Goal: Information Seeking & Learning: Learn about a topic

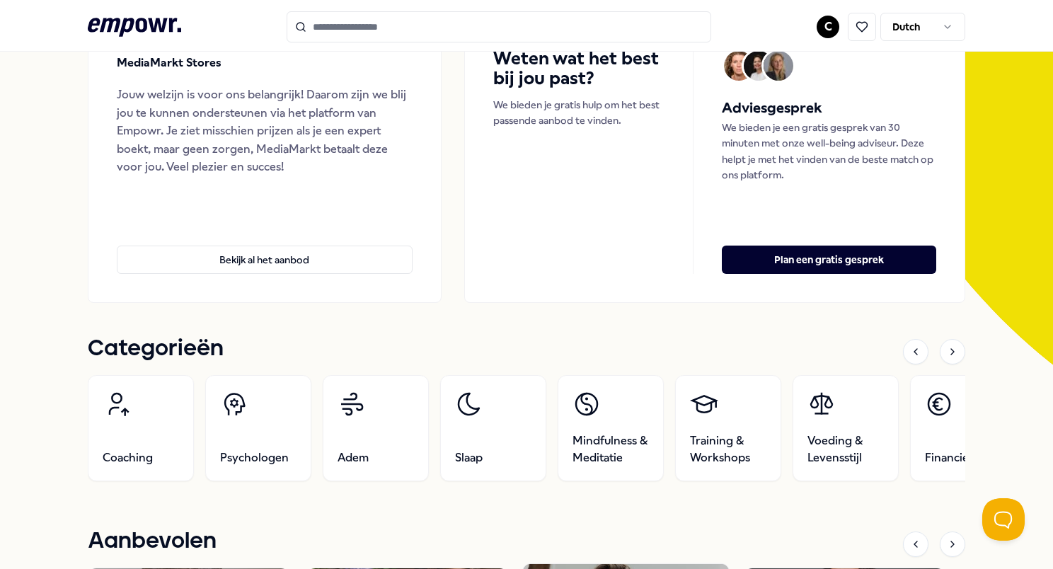
scroll to position [425, 0]
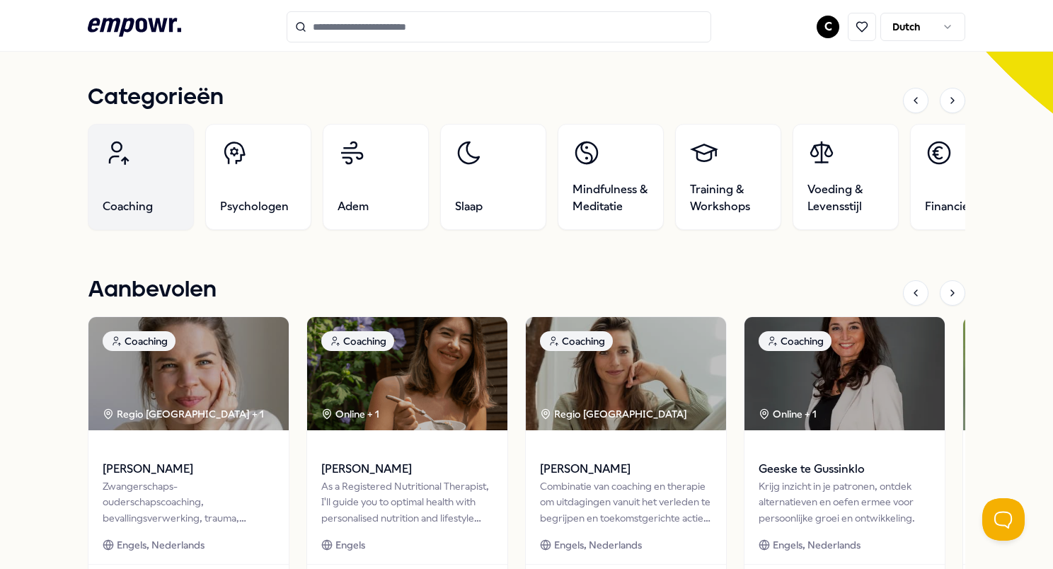
click at [177, 209] on link "Coaching" at bounding box center [141, 177] width 106 height 106
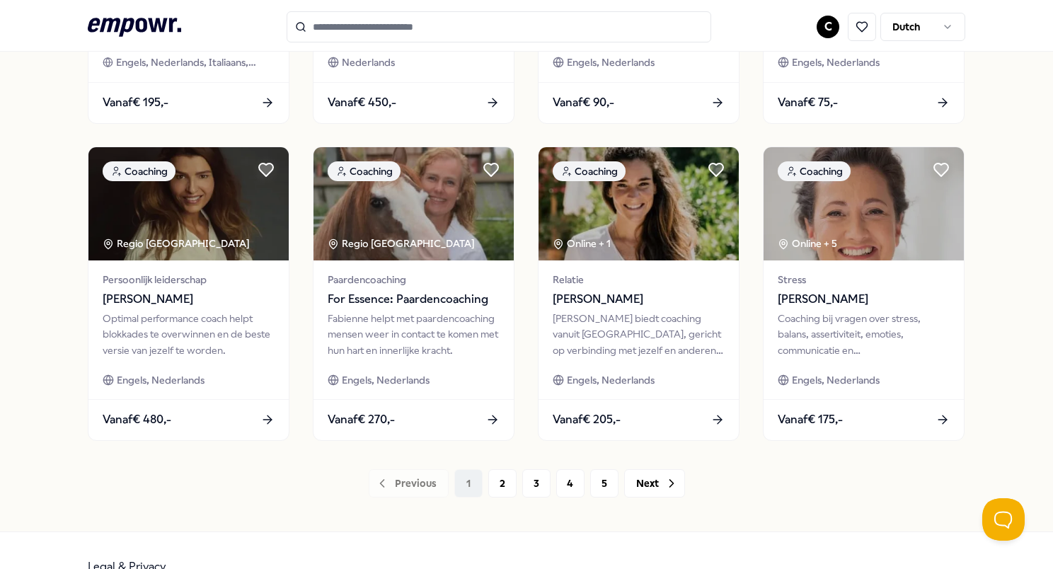
scroll to position [694, 0]
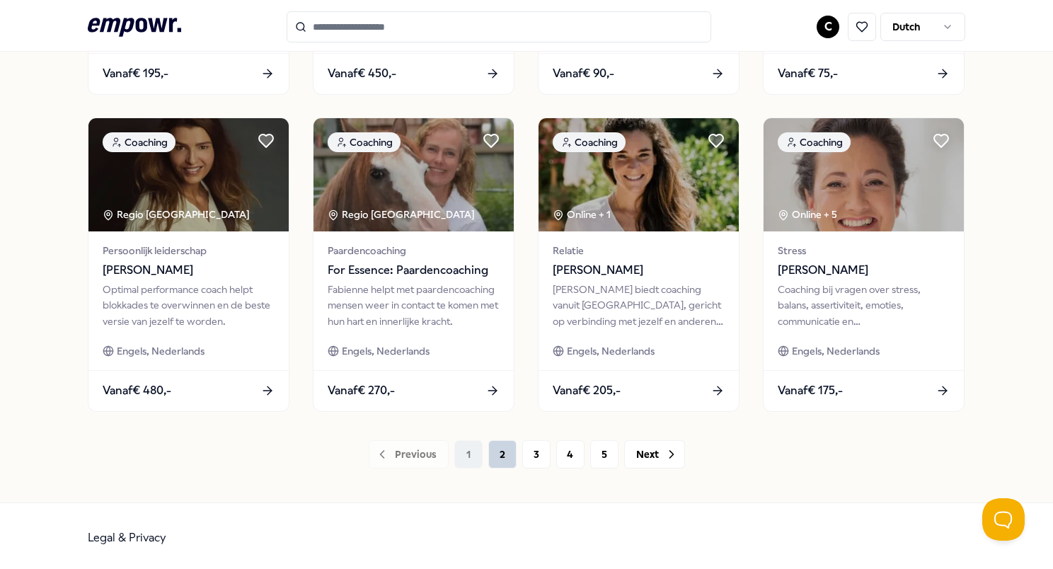
click at [496, 448] on button "2" at bounding box center [502, 454] width 28 height 28
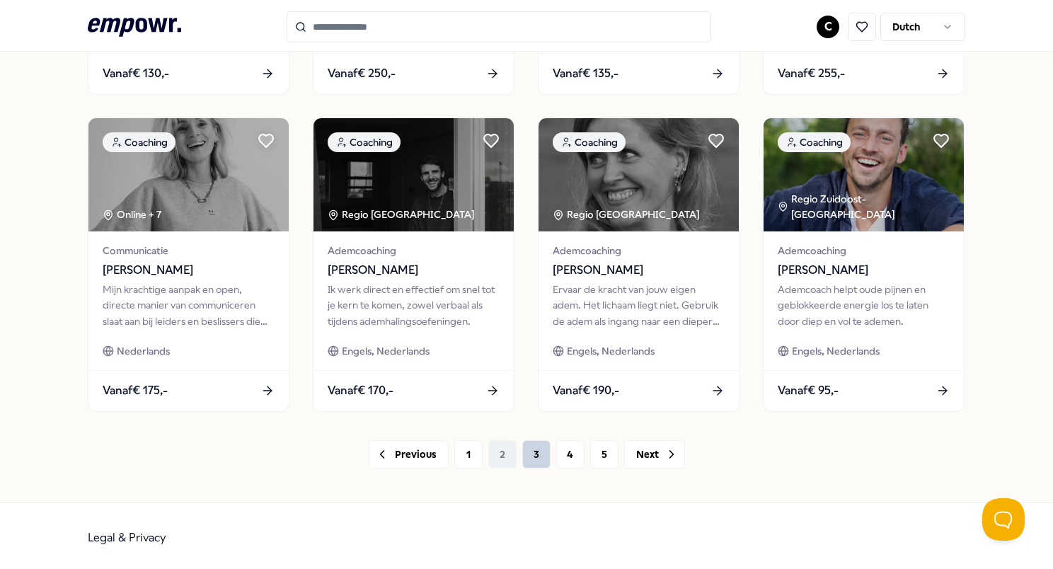
click at [526, 459] on button "3" at bounding box center [536, 454] width 28 height 28
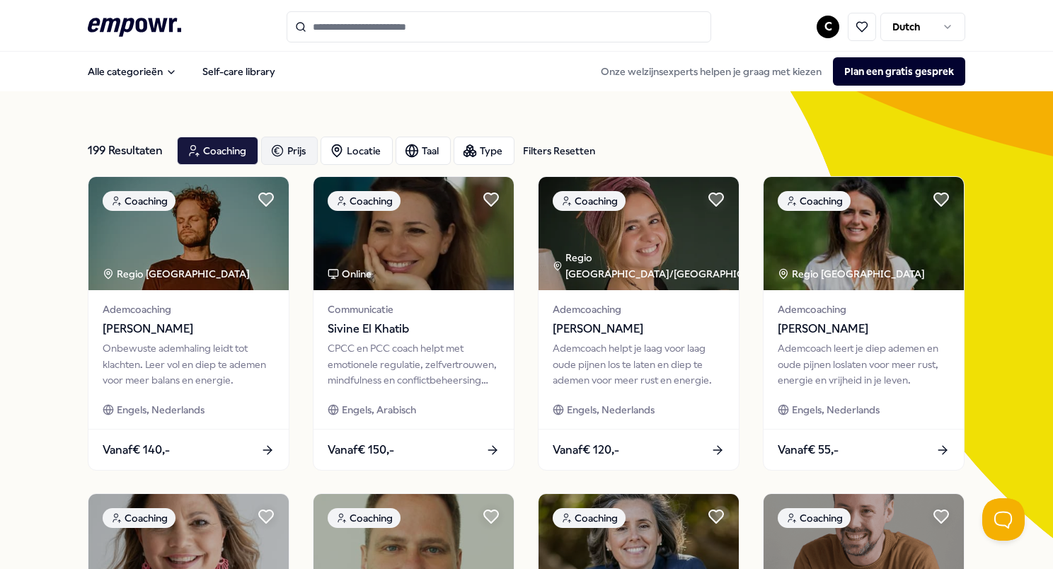
click at [304, 144] on div "Prijs" at bounding box center [289, 151] width 57 height 28
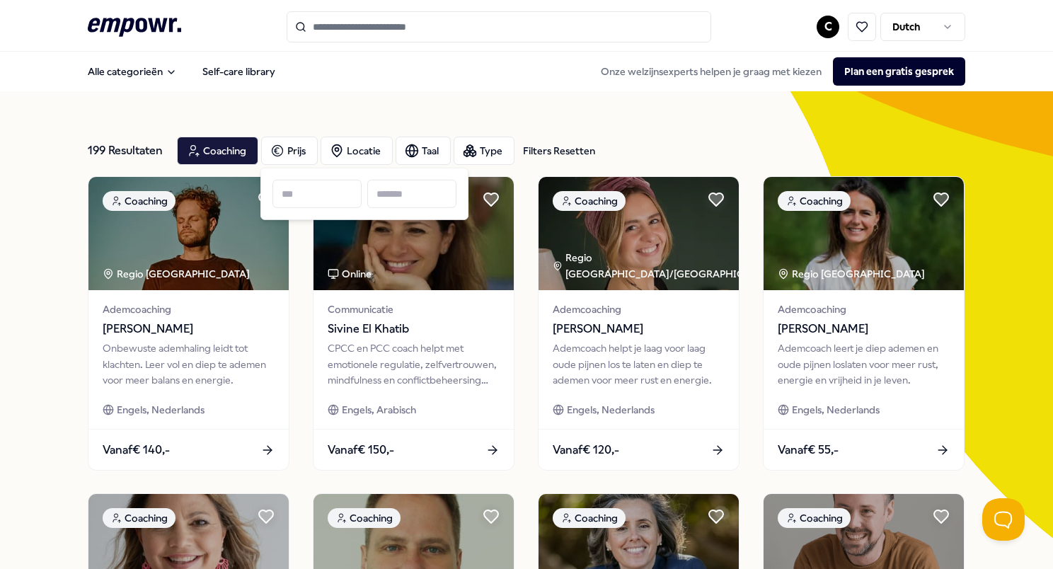
click at [141, 149] on div "199 Resultaten Filters Resetten" at bounding box center [127, 151] width 78 height 28
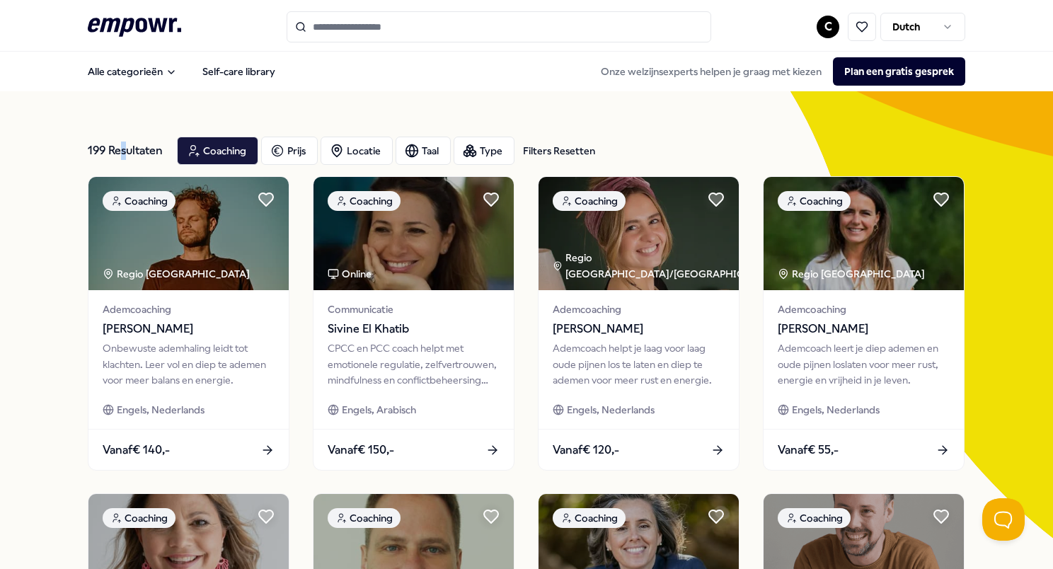
click at [122, 144] on div "199 Resultaten Filters Resetten" at bounding box center [127, 151] width 78 height 28
drag, startPoint x: 122, startPoint y: 144, endPoint x: 106, endPoint y: 103, distance: 44.2
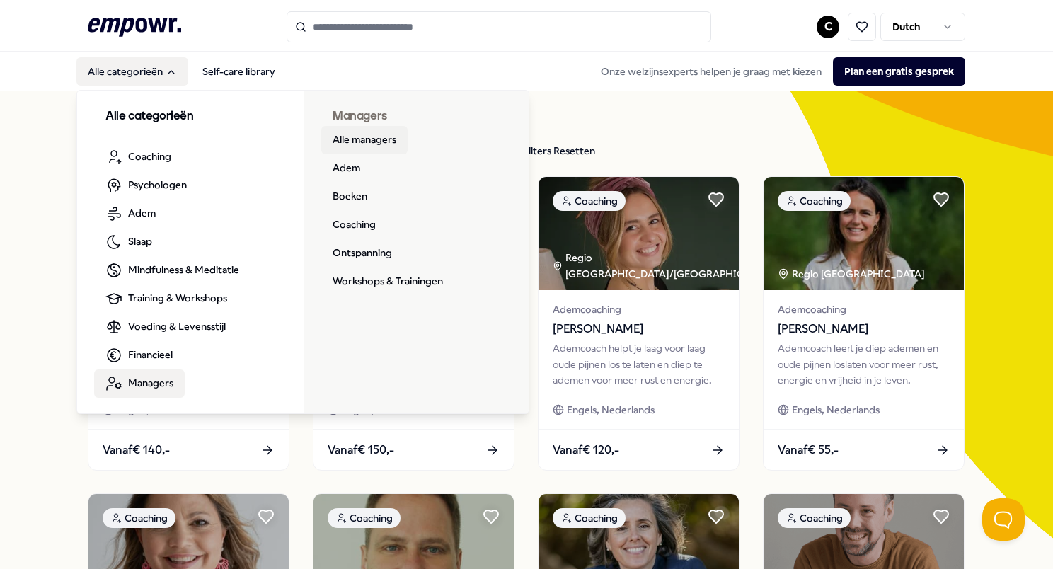
click at [377, 144] on link "Alle managers" at bounding box center [364, 140] width 86 height 28
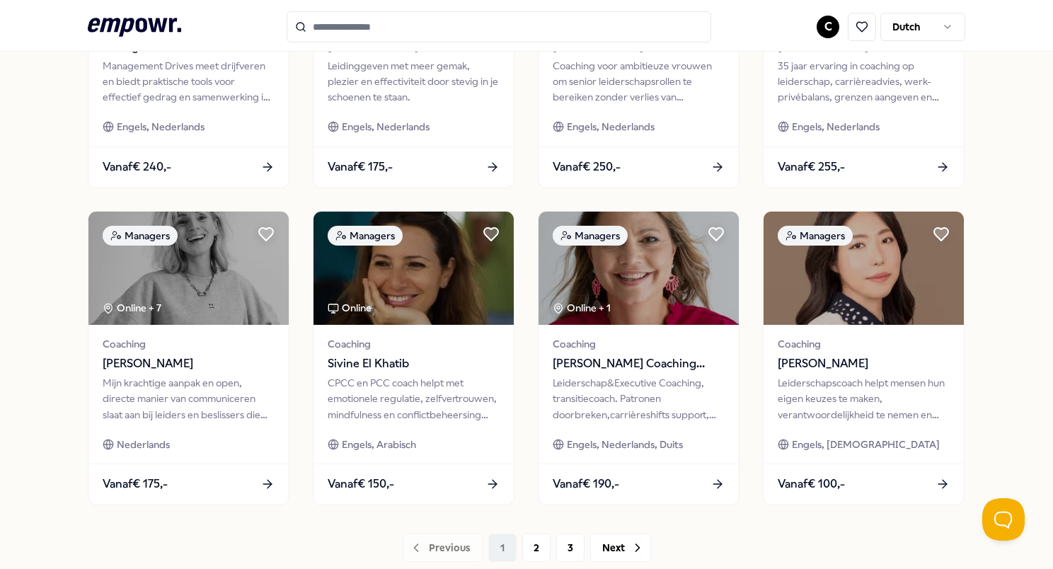
scroll to position [694, 0]
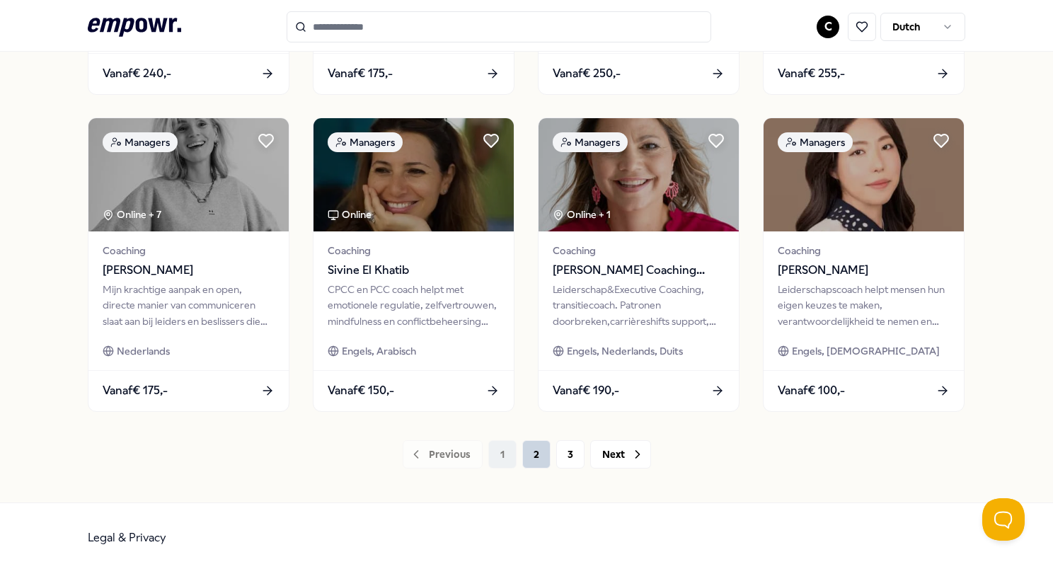
click at [525, 450] on button "2" at bounding box center [536, 454] width 28 height 28
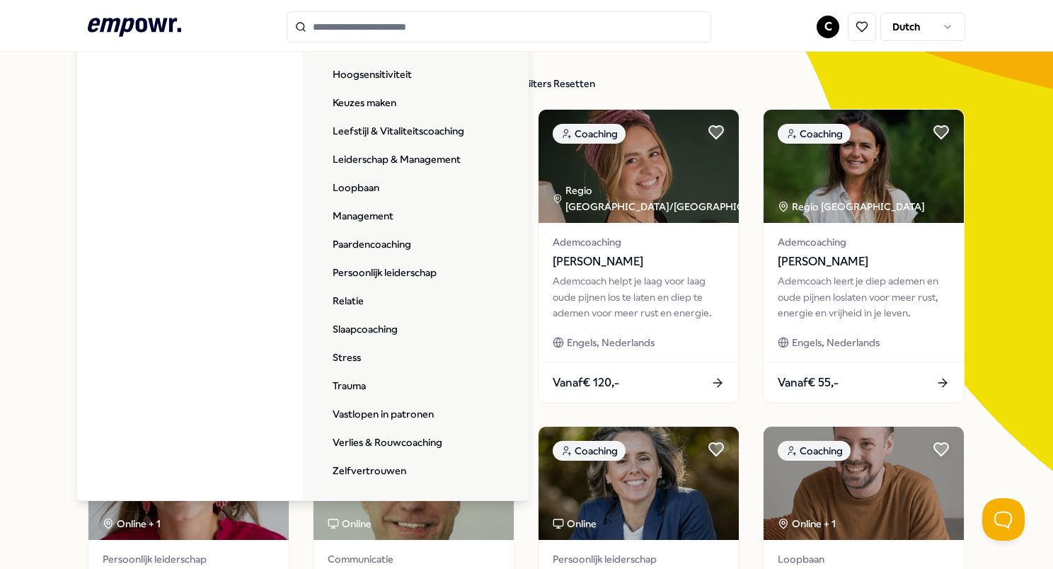
scroll to position [71, 0]
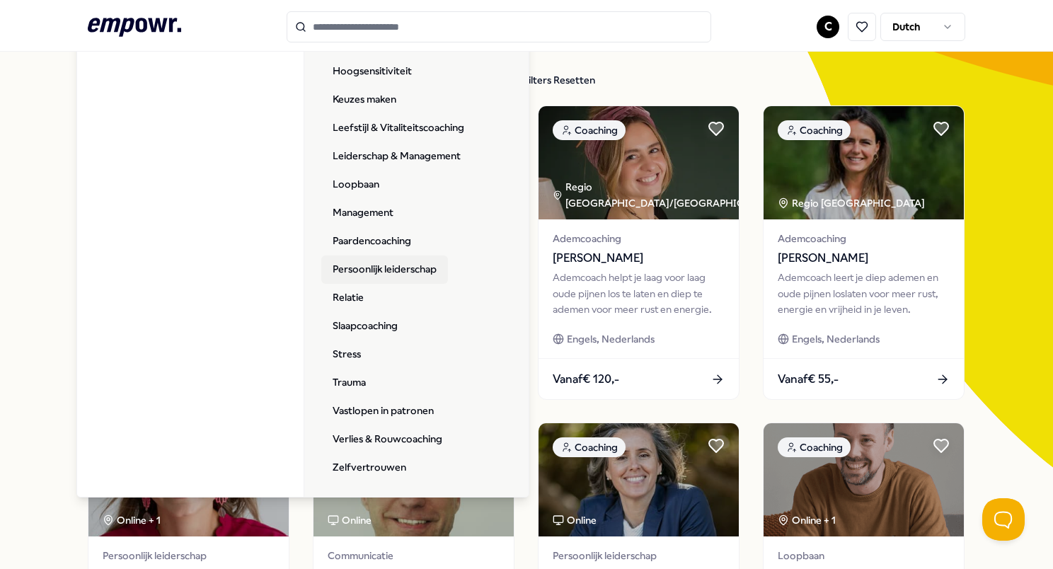
click at [394, 268] on link "Persoonlijk leiderschap" at bounding box center [384, 269] width 127 height 28
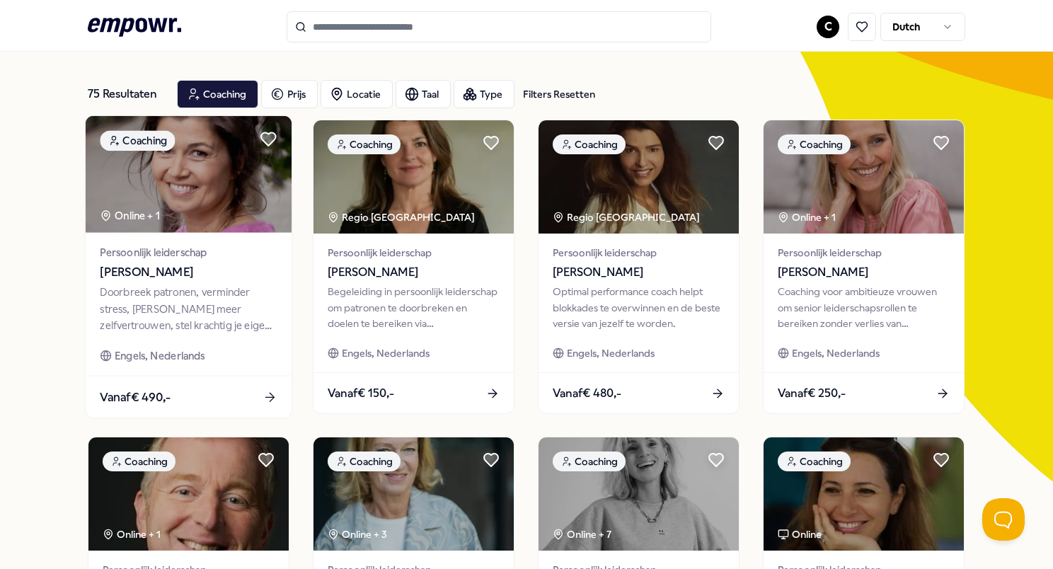
click at [257, 304] on div "Doorbreek patronen, verminder stress, [PERSON_NAME] meer zelfvertrouwen, stel k…" at bounding box center [188, 309] width 177 height 49
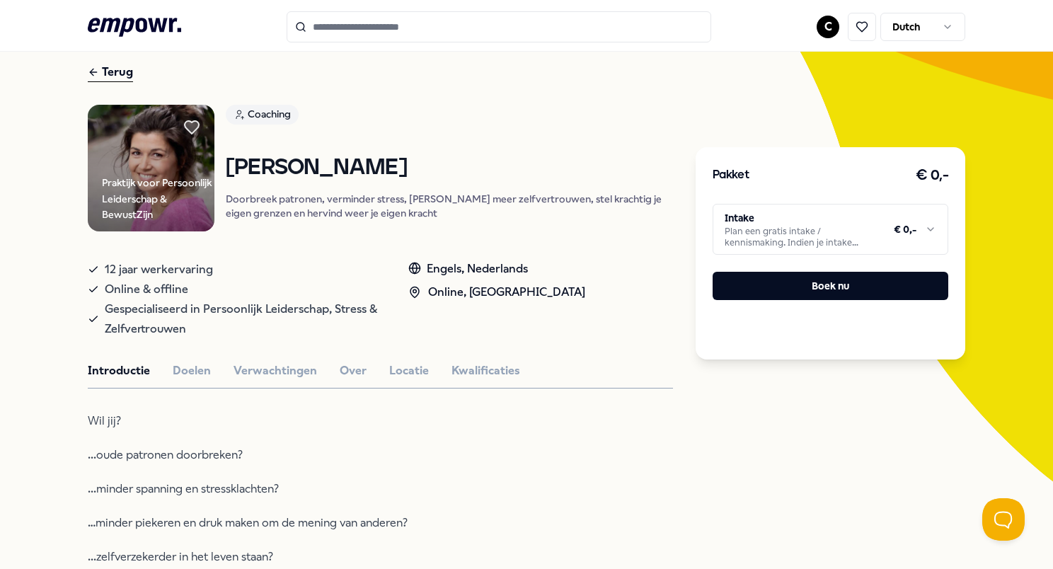
click at [263, 314] on span "Gespecialiseerd in Persoonlijk Leiderschap, Stress & Zelfvertrouwen" at bounding box center [242, 319] width 275 height 40
click at [263, 316] on span "Gespecialiseerd in Persoonlijk Leiderschap, Stress & Zelfvertrouwen" at bounding box center [242, 319] width 275 height 40
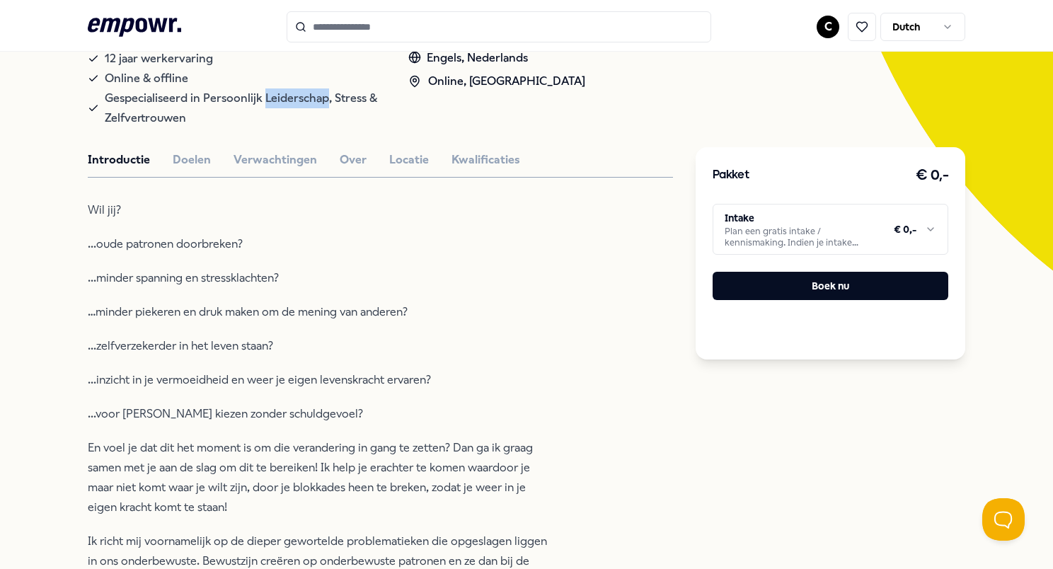
scroll to position [269, 0]
click at [238, 287] on p "...minder spanning en stressklachten?" at bounding box center [318, 277] width 460 height 20
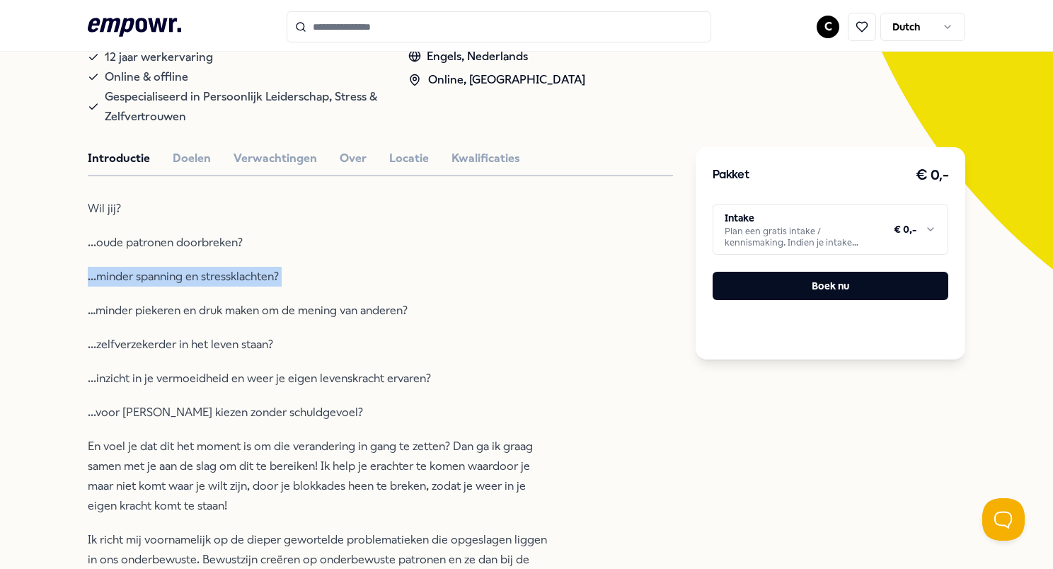
click at [238, 287] on p "...minder spanning en stressklachten?" at bounding box center [318, 277] width 460 height 20
drag, startPoint x: 238, startPoint y: 294, endPoint x: 234, endPoint y: 345, distance: 51.8
click at [234, 345] on p "...zelfverzekerder in het leven staan?" at bounding box center [318, 345] width 460 height 20
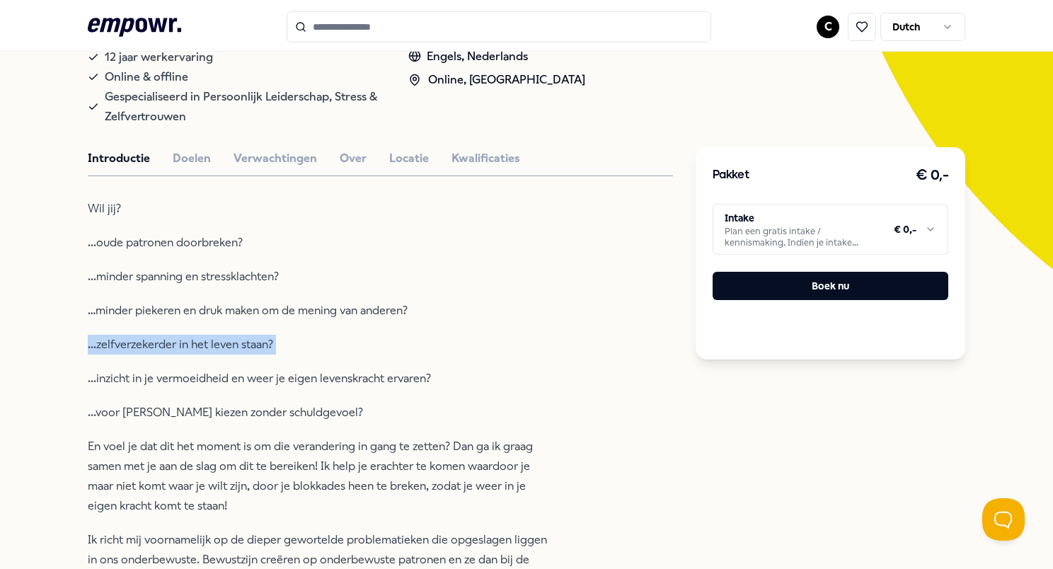
click at [234, 345] on p "...zelfverzekerder in het leven staan?" at bounding box center [318, 345] width 460 height 20
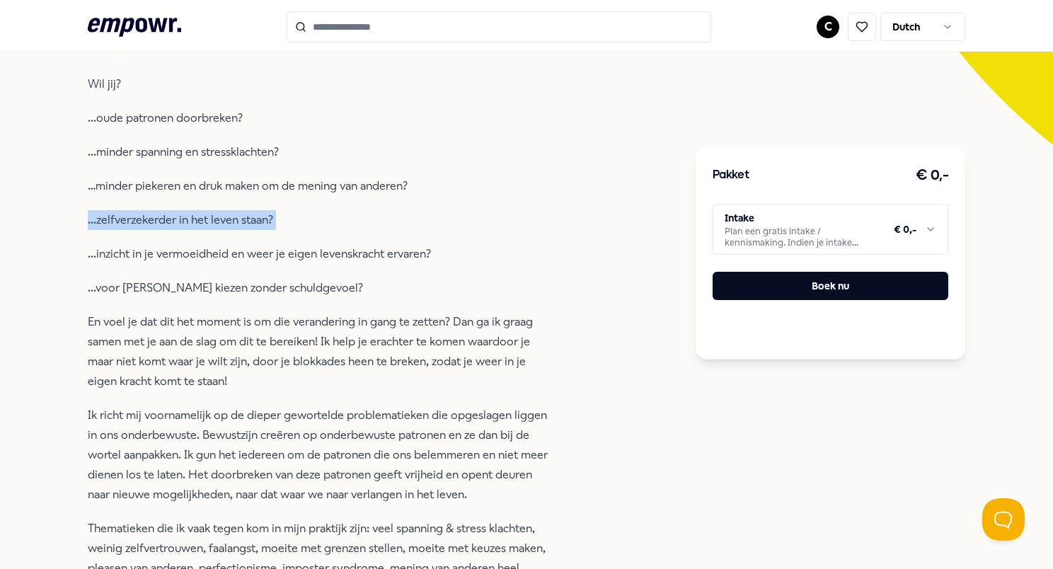
scroll to position [481, 0]
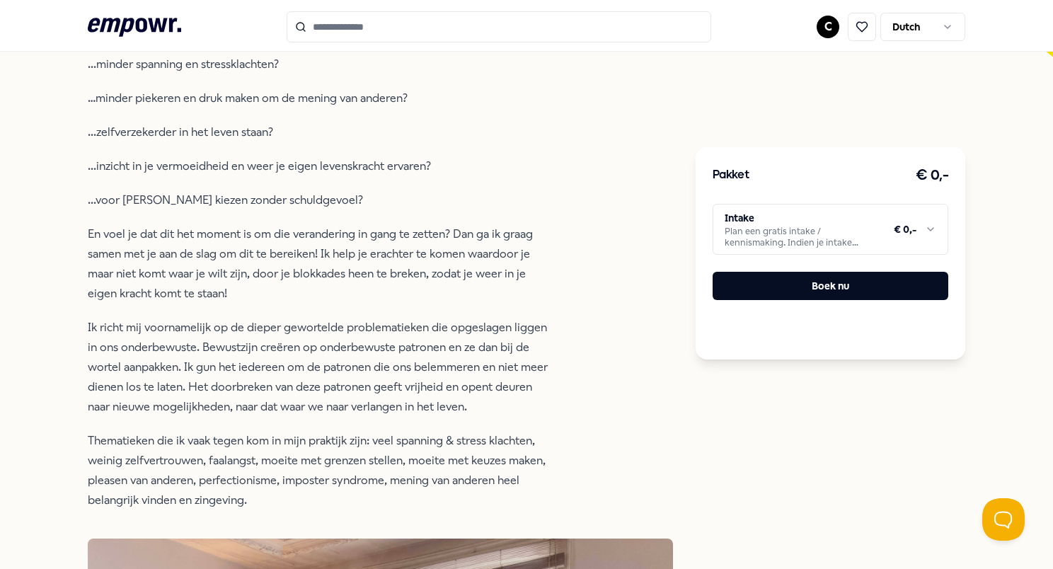
click at [235, 343] on p "Ik richt mij voornamelijk op de dieper gewortelde problematieken die opgeslagen…" at bounding box center [318, 367] width 460 height 99
click at [235, 344] on p "Ik richt mij voornamelijk op de dieper gewortelde problematieken die opgeslagen…" at bounding box center [318, 367] width 460 height 99
drag, startPoint x: 235, startPoint y: 344, endPoint x: 166, endPoint y: 370, distance: 74.1
click at [165, 370] on p "Ik richt mij voornamelijk op de dieper gewortelde problematieken die opgeslagen…" at bounding box center [318, 367] width 460 height 99
click at [166, 370] on p "Ik richt mij voornamelijk op de dieper gewortelde problematieken die opgeslagen…" at bounding box center [318, 367] width 460 height 99
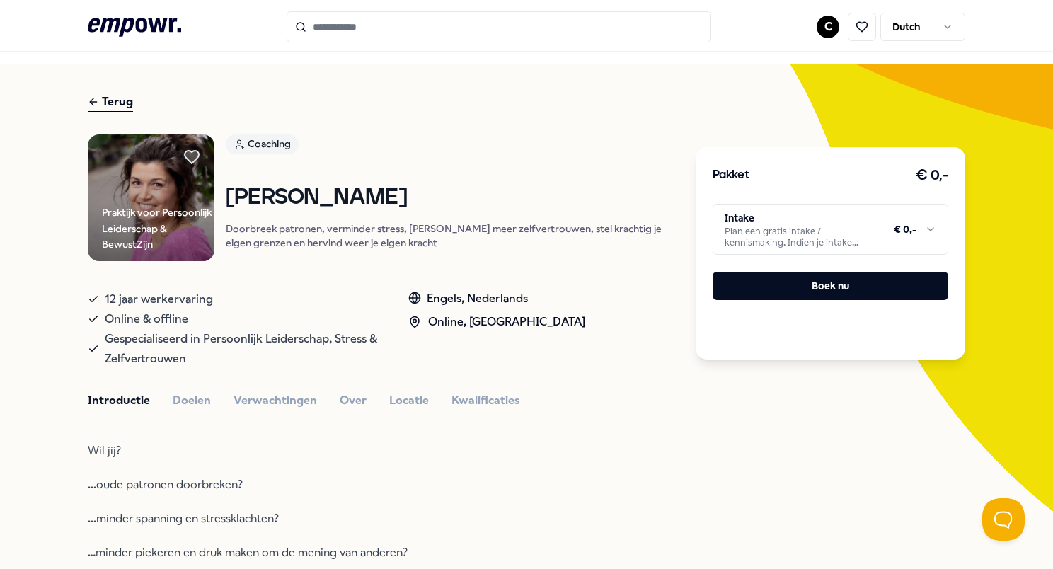
scroll to position [0, 0]
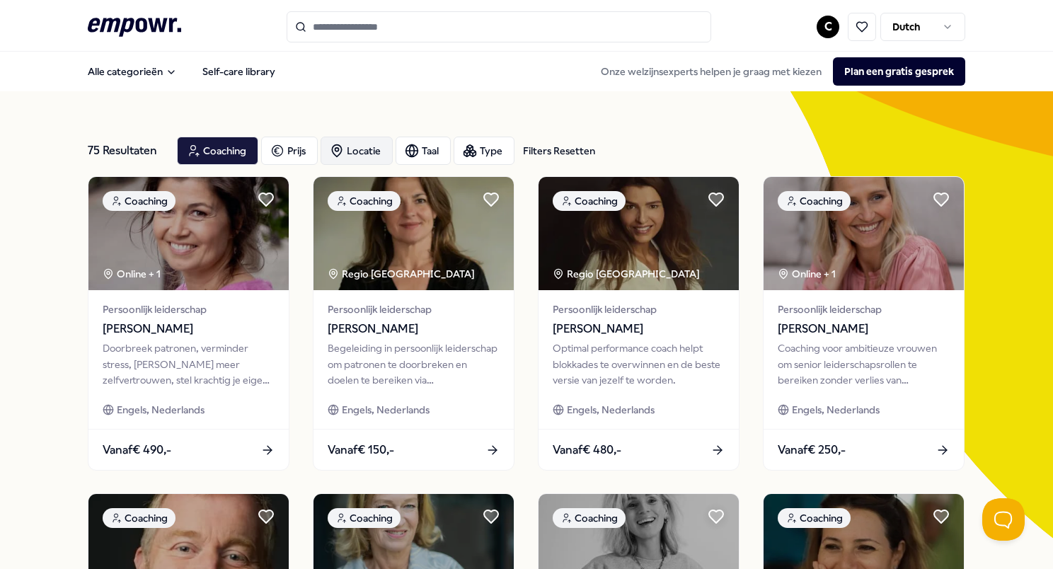
click at [368, 150] on div "Locatie" at bounding box center [357, 151] width 72 height 28
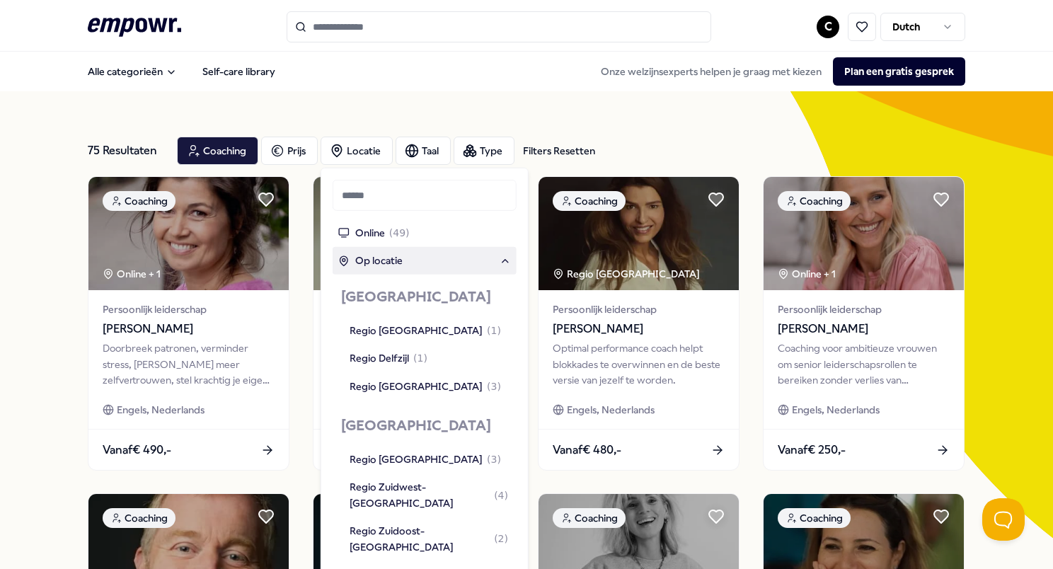
click at [396, 238] on span "( 49 )" at bounding box center [399, 233] width 21 height 16
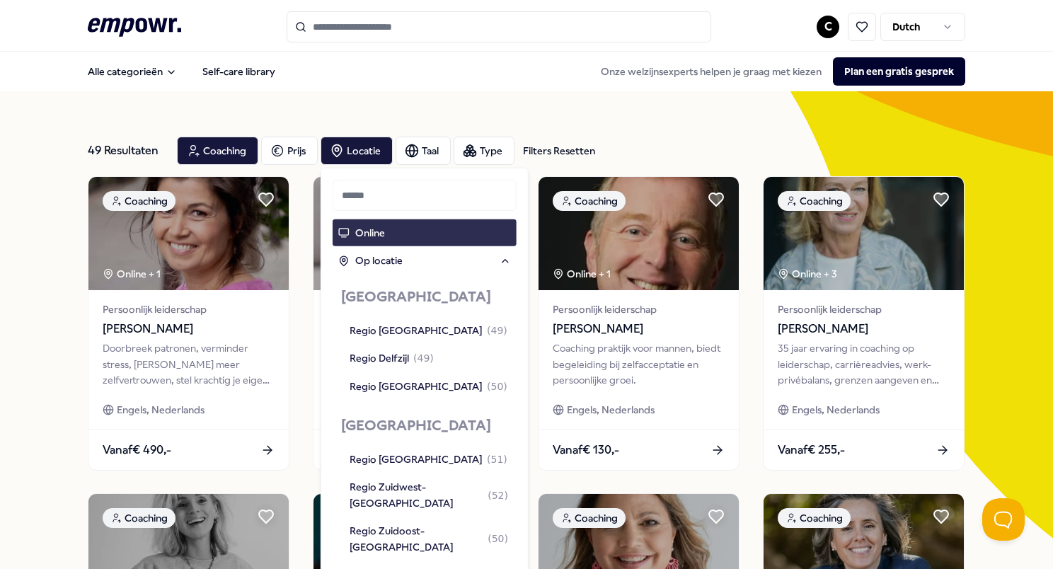
click at [395, 230] on div "Online" at bounding box center [425, 232] width 184 height 27
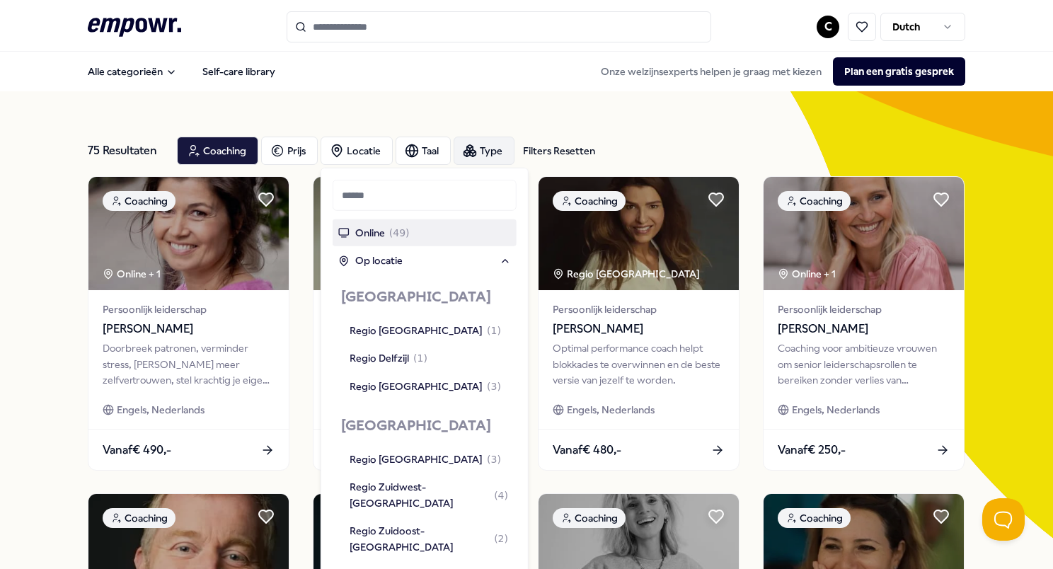
click at [478, 144] on div "Type" at bounding box center [484, 151] width 61 height 28
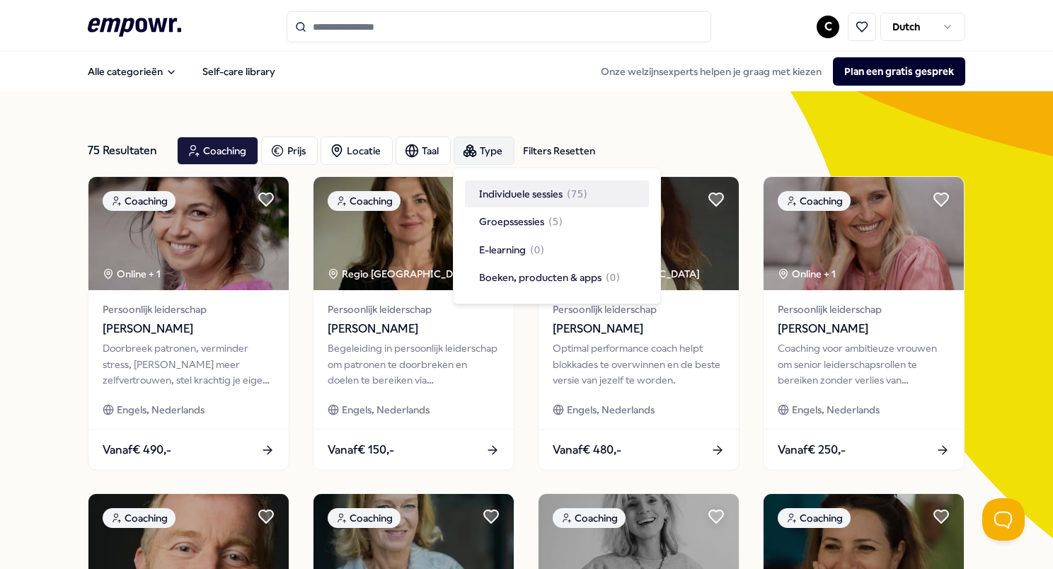
click at [478, 144] on div "Type" at bounding box center [484, 151] width 61 height 28
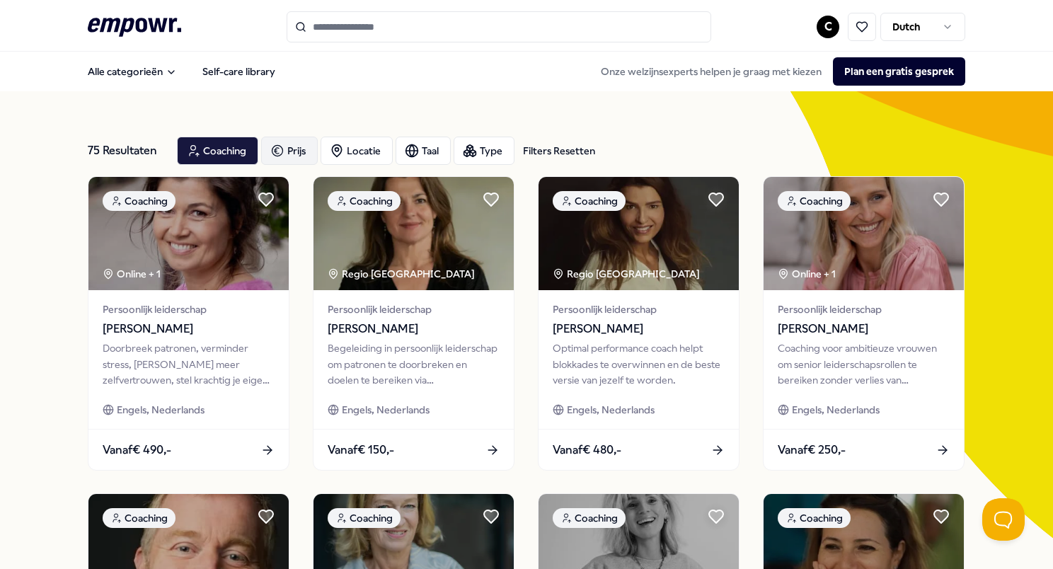
click at [283, 144] on div "Prijs" at bounding box center [289, 151] width 57 height 28
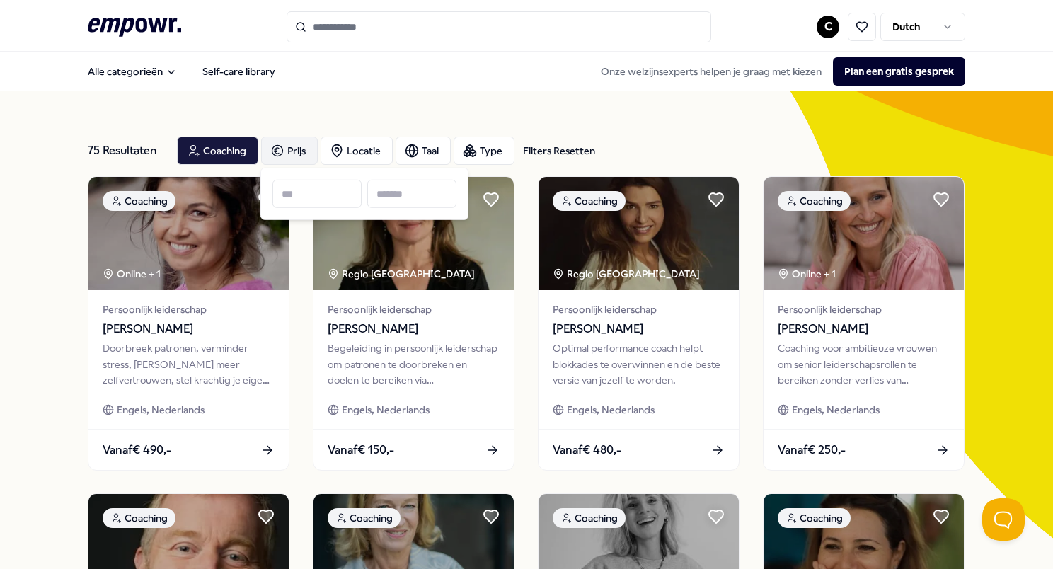
click at [290, 153] on div "Prijs" at bounding box center [289, 151] width 57 height 28
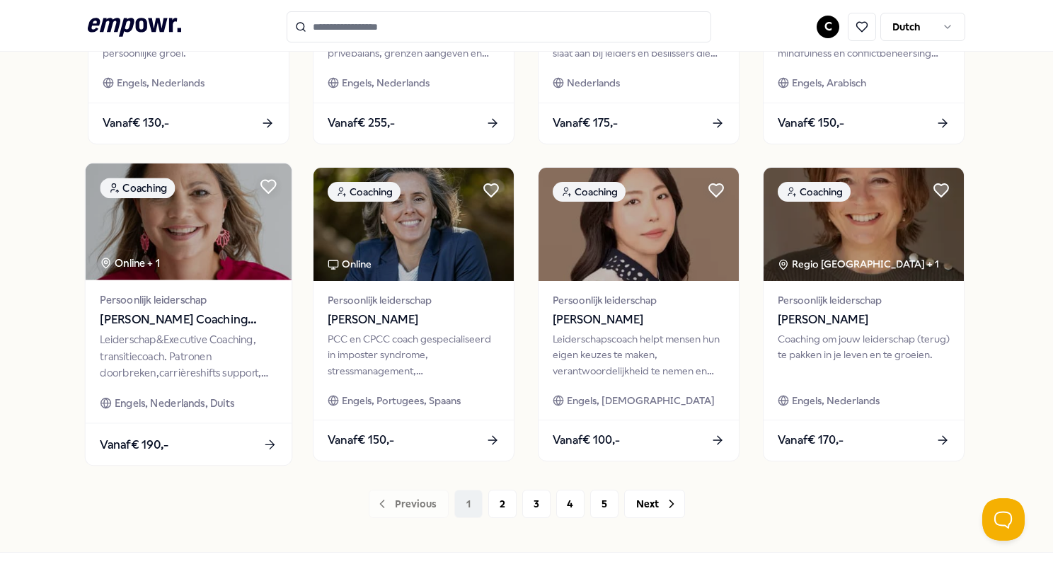
scroll to position [694, 0]
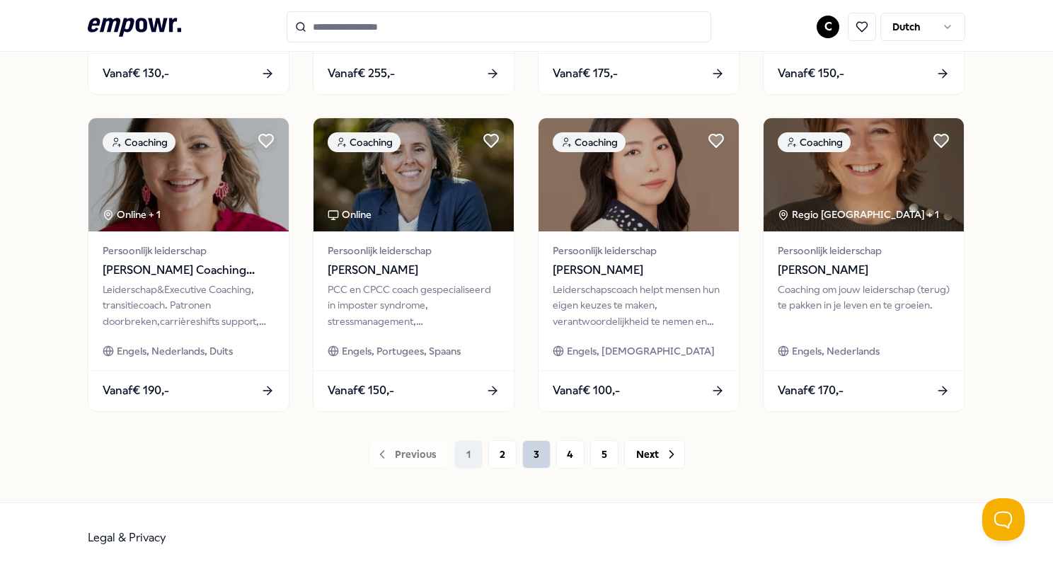
click at [527, 454] on button "3" at bounding box center [536, 454] width 28 height 28
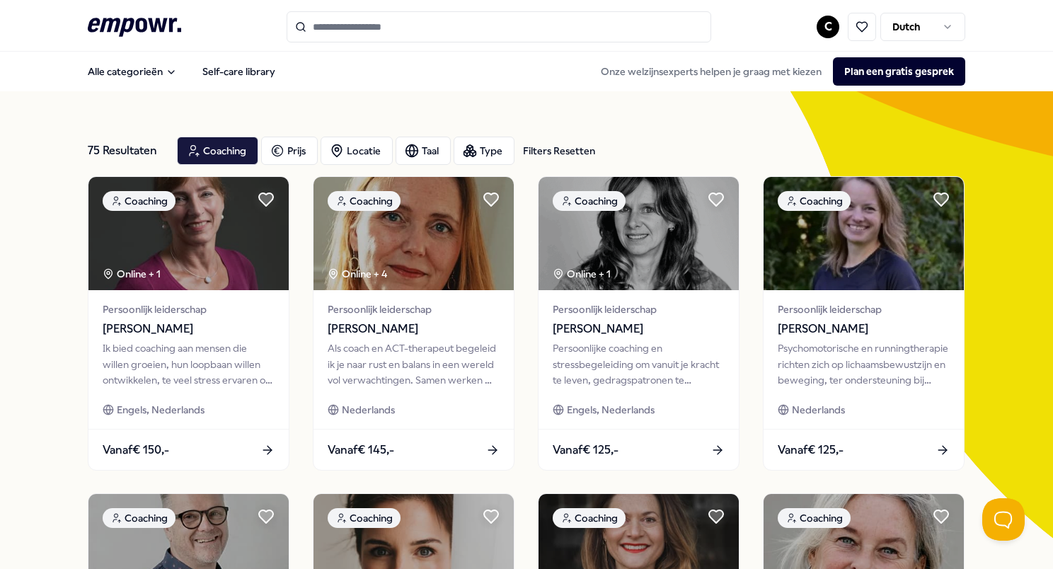
scroll to position [694, 0]
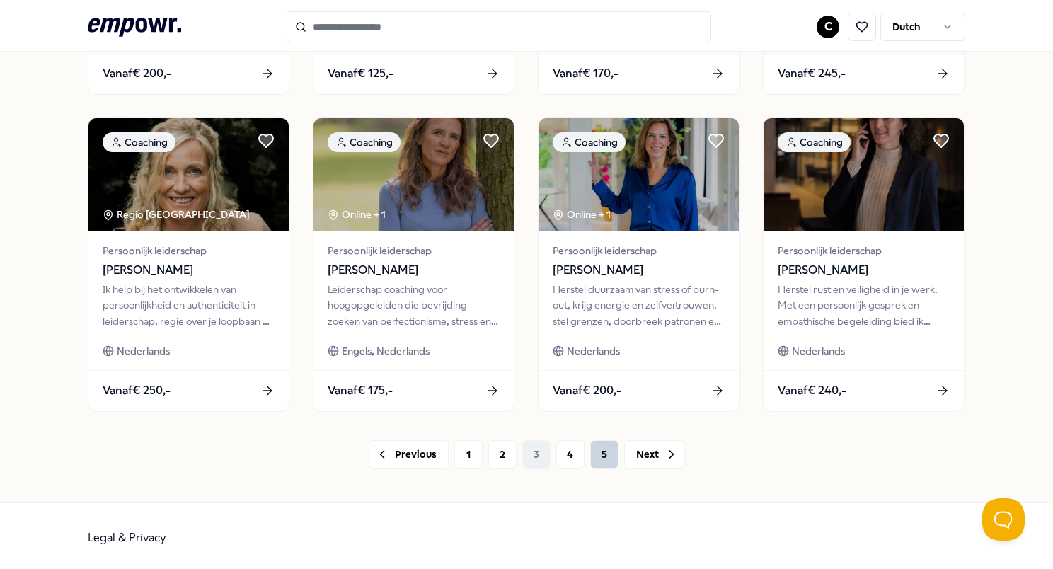
click at [603, 456] on button "5" at bounding box center [604, 454] width 28 height 28
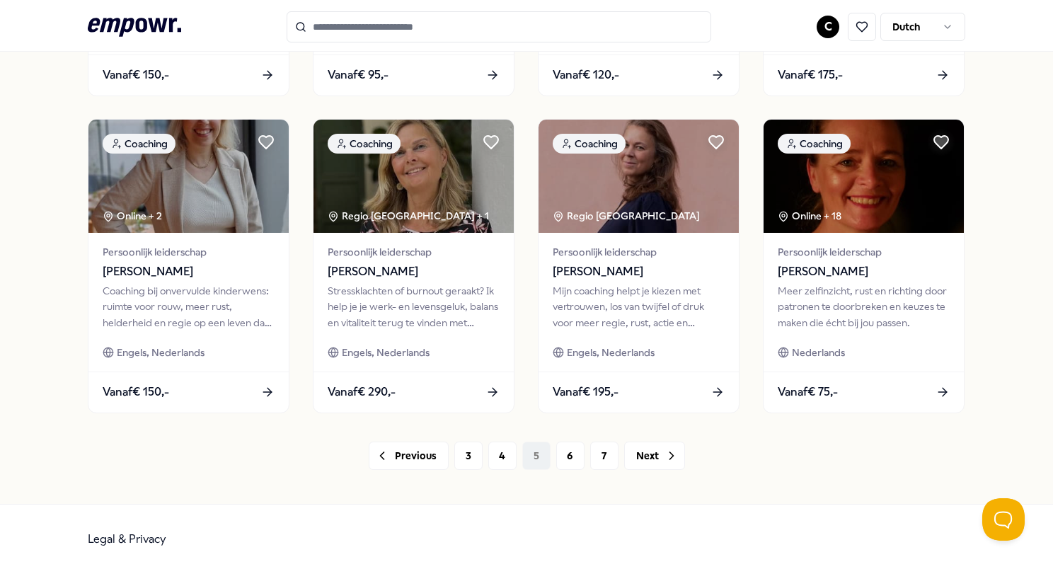
scroll to position [694, 0]
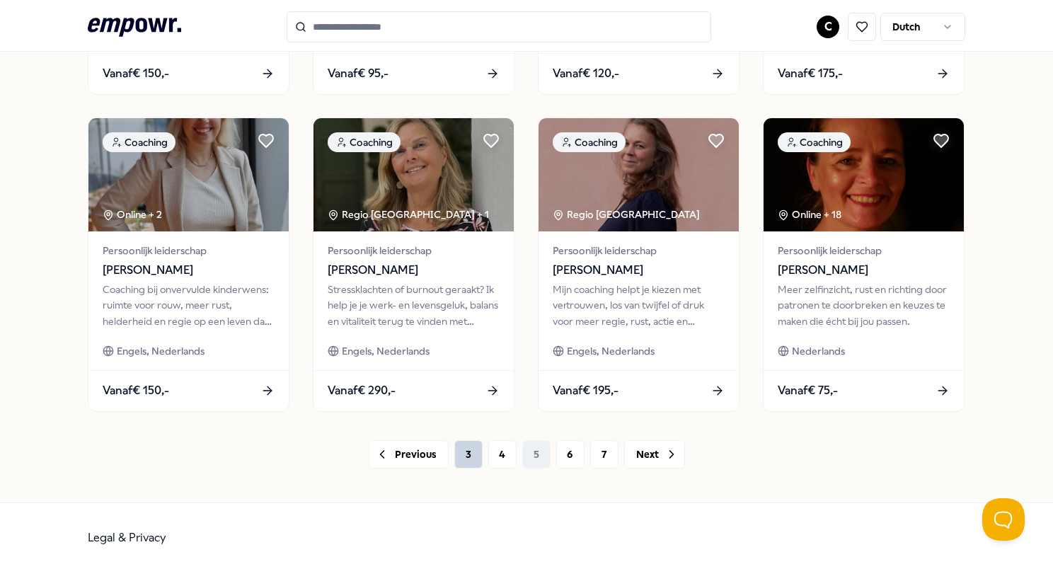
click at [464, 455] on button "3" at bounding box center [468, 454] width 28 height 28
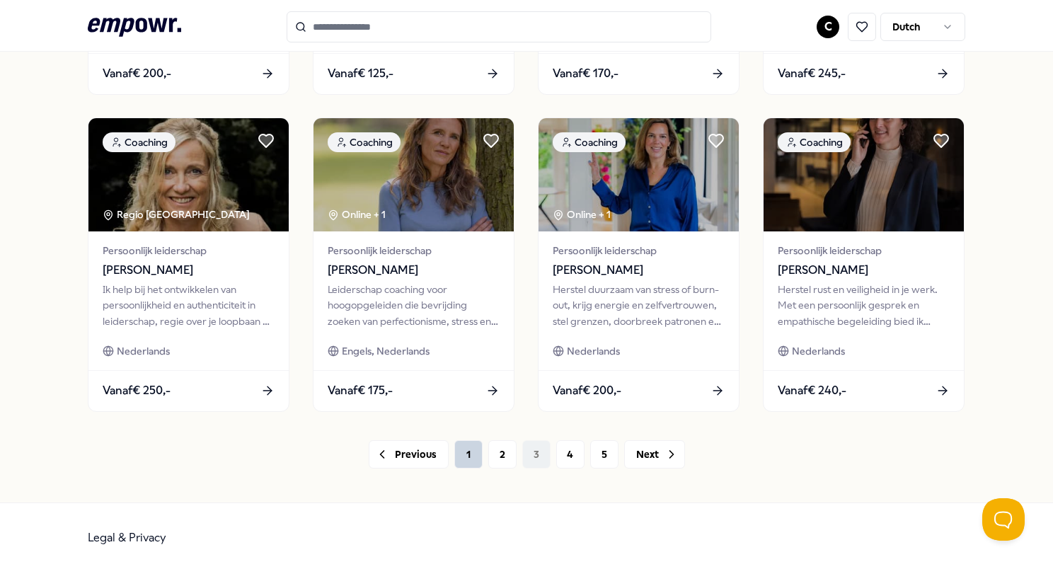
click at [464, 454] on button "1" at bounding box center [468, 454] width 28 height 28
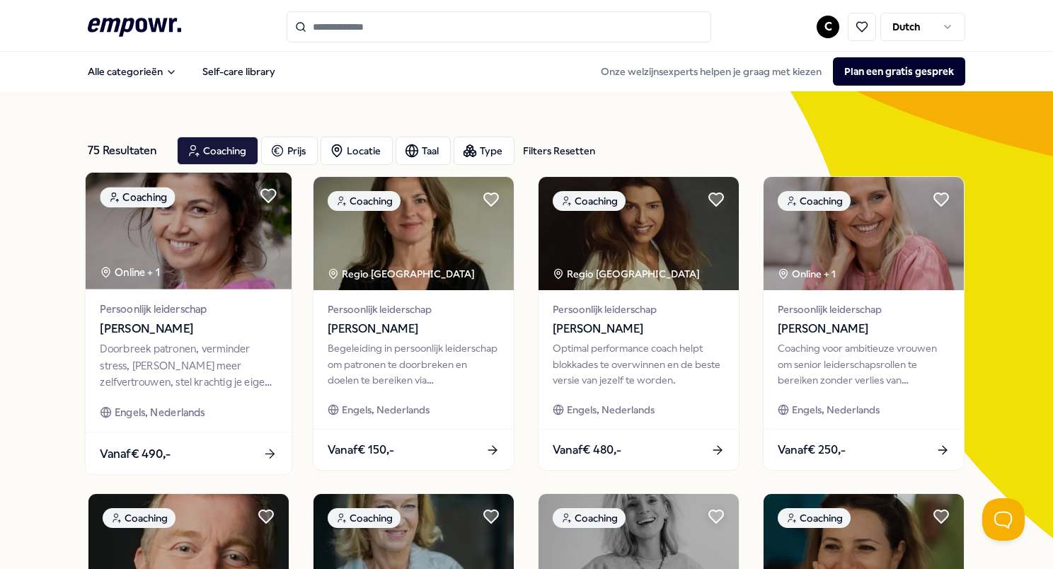
click at [159, 338] on div "Persoonlijk leiderschap [PERSON_NAME] Doorbreek patronen, verminder stress, [PE…" at bounding box center [189, 360] width 206 height 143
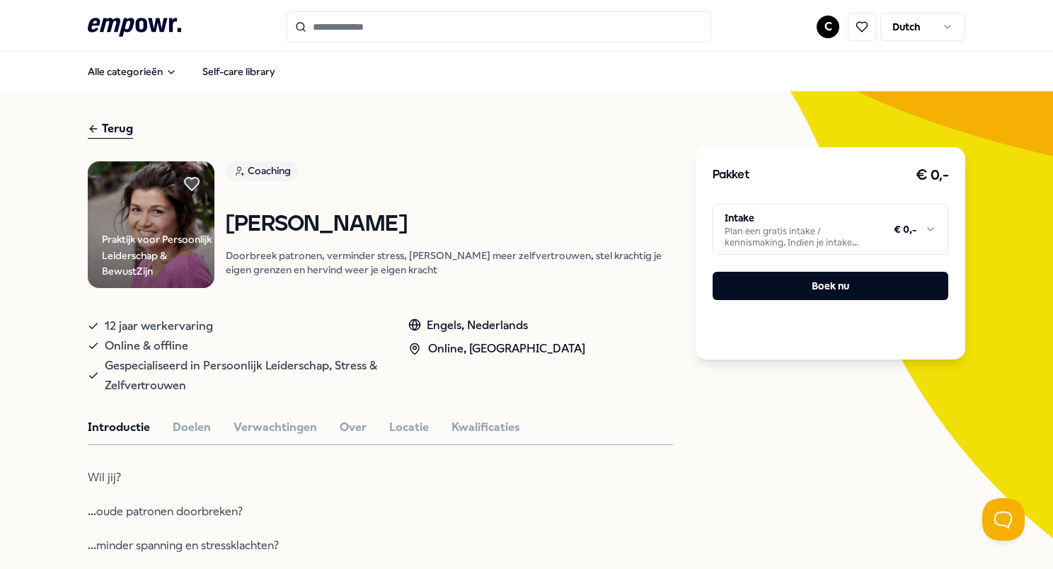
click at [311, 263] on p "Doorbreek patronen, verminder stress, [PERSON_NAME] meer zelfvertrouwen, stel k…" at bounding box center [449, 262] width 447 height 28
drag, startPoint x: 311, startPoint y: 263, endPoint x: 259, endPoint y: 270, distance: 52.8
click at [257, 270] on p "Doorbreek patronen, verminder stress, [PERSON_NAME] meer zelfvertrouwen, stel k…" at bounding box center [449, 262] width 447 height 28
click at [262, 365] on span "Gespecialiseerd in Persoonlijk Leiderschap, Stress & Zelfvertrouwen" at bounding box center [242, 376] width 275 height 40
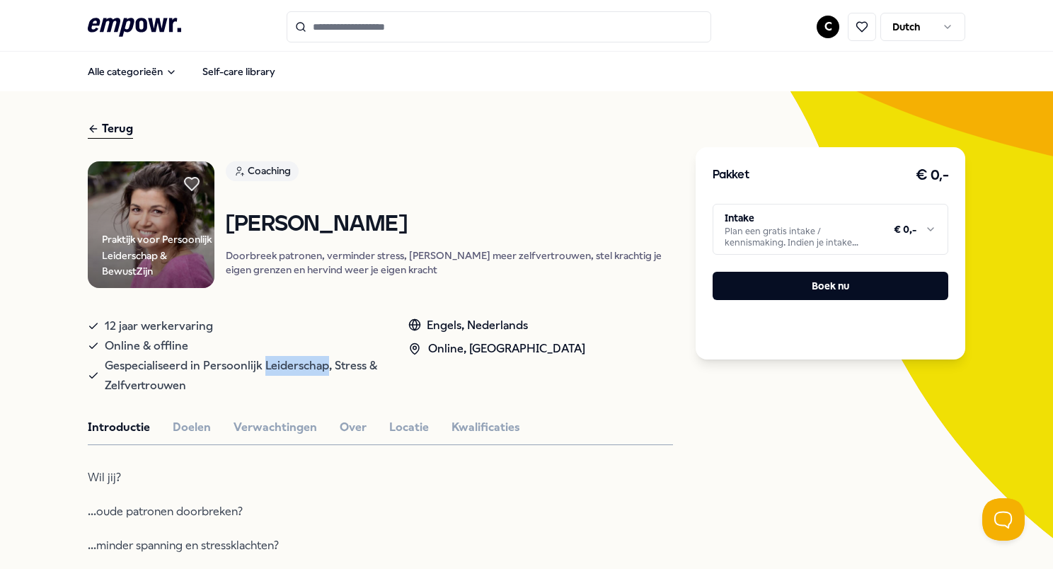
click at [262, 365] on span "Gespecialiseerd in Persoonlijk Leiderschap, Stress & Zelfvertrouwen" at bounding box center [242, 376] width 275 height 40
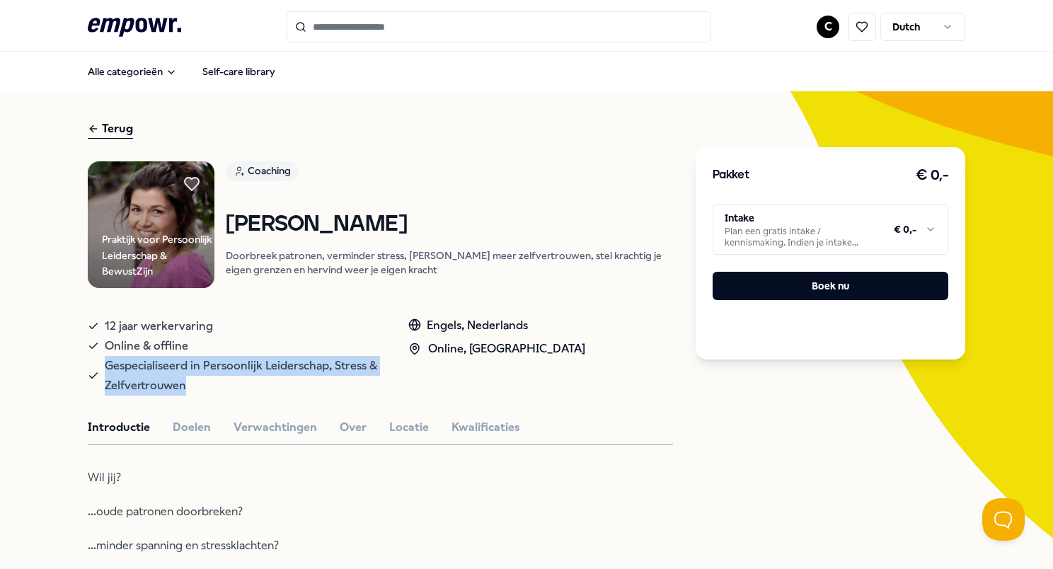
drag, startPoint x: 262, startPoint y: 365, endPoint x: 247, endPoint y: 379, distance: 20.5
click at [247, 379] on span "Gespecialiseerd in Persoonlijk Leiderschap, Stress & Zelfvertrouwen" at bounding box center [242, 376] width 275 height 40
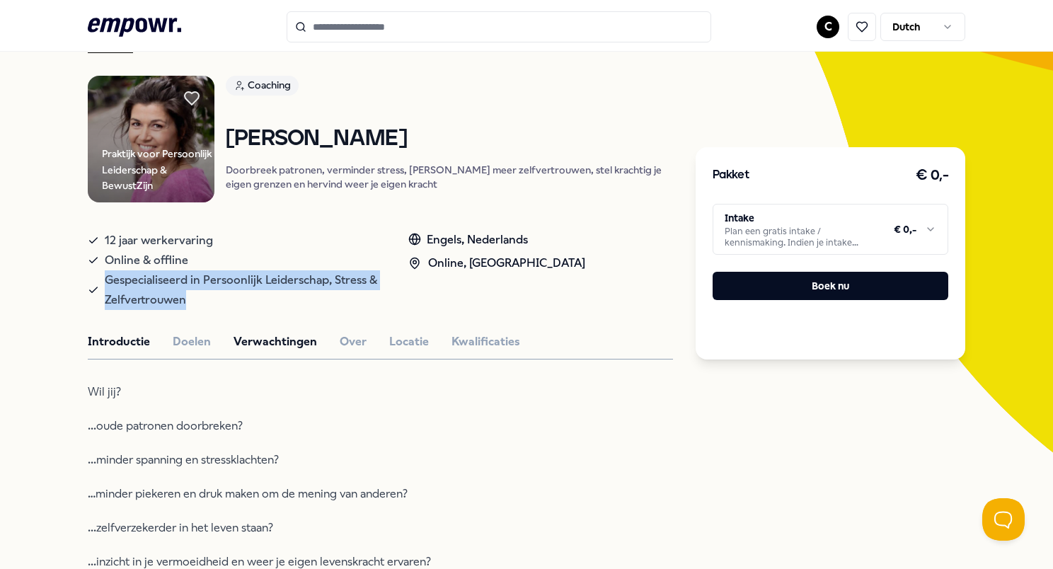
scroll to position [212, 0]
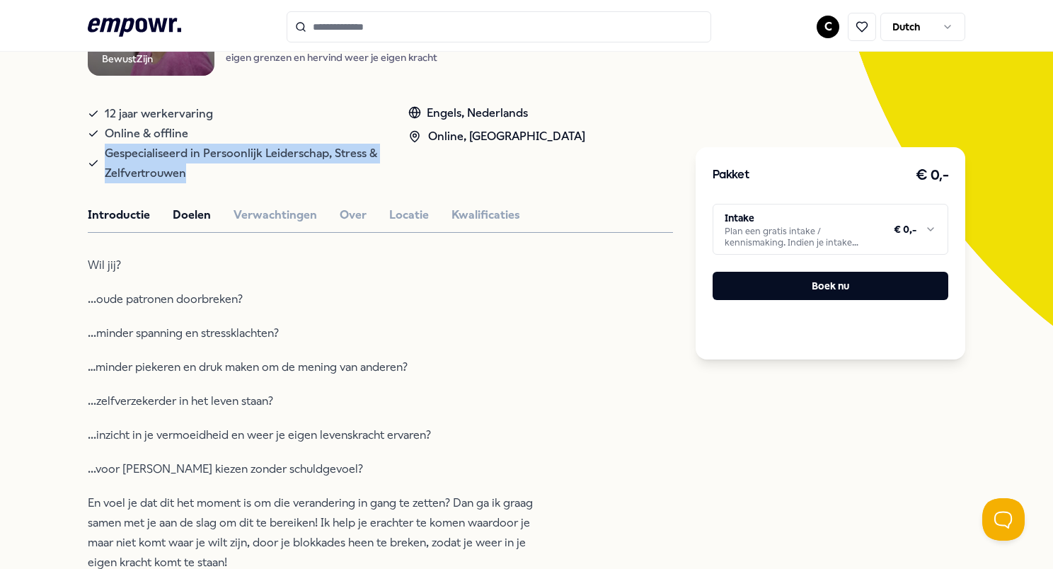
click at [185, 217] on button "Doelen" at bounding box center [192, 215] width 38 height 18
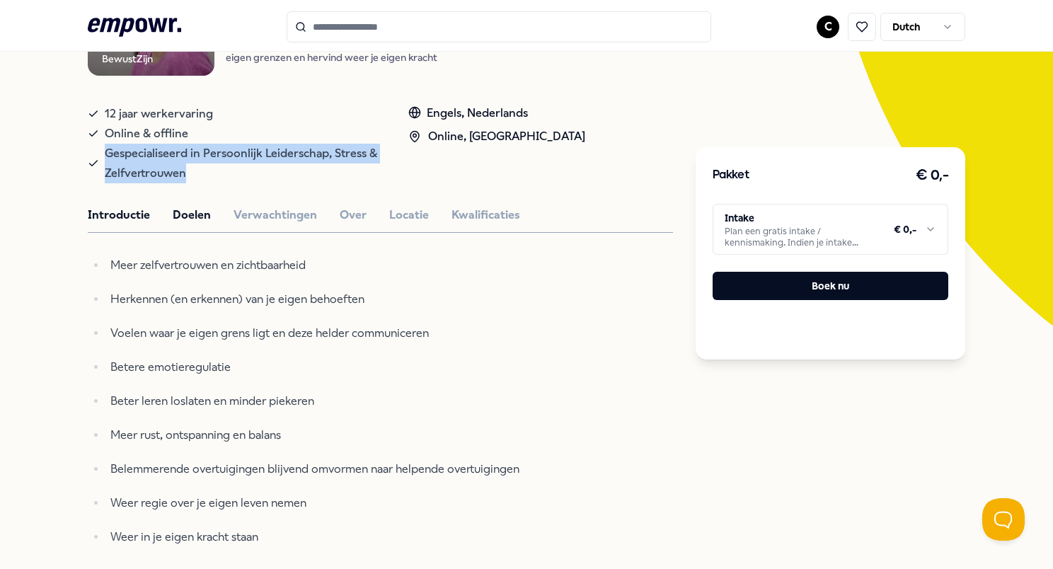
click at [127, 224] on button "Introductie" at bounding box center [119, 215] width 62 height 18
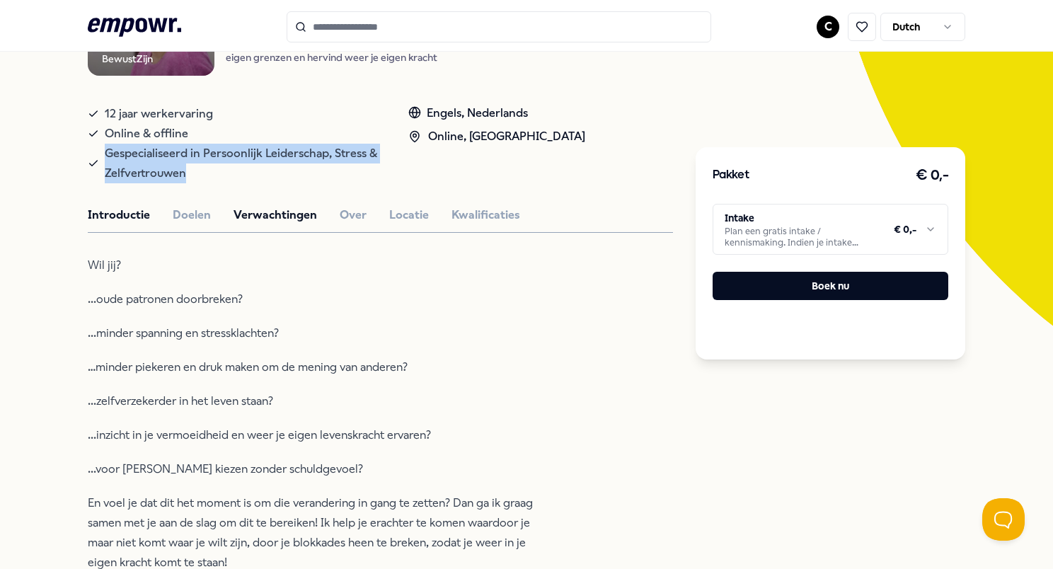
click at [273, 221] on button "Verwachtingen" at bounding box center [276, 215] width 84 height 18
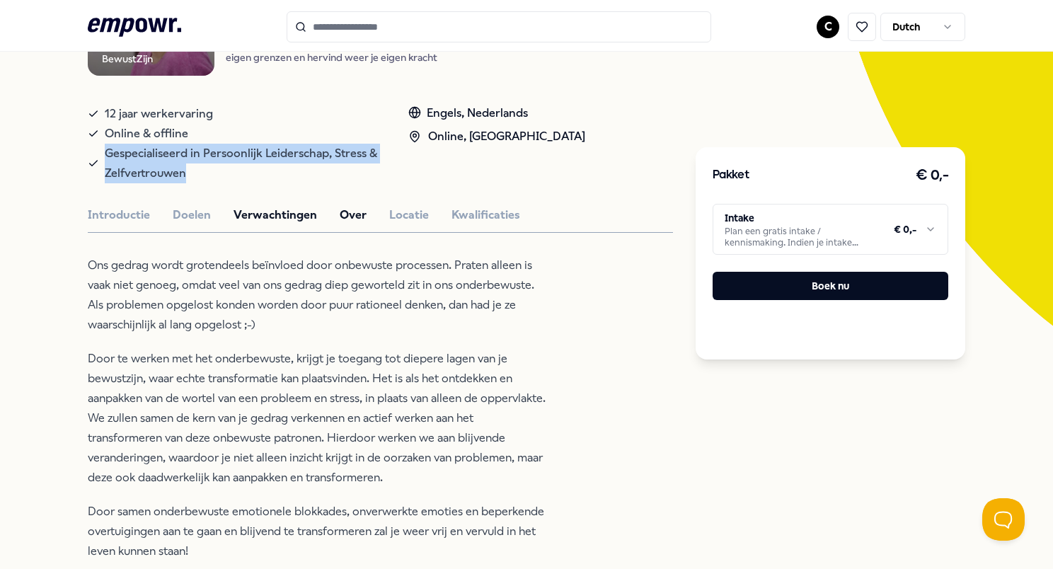
click at [352, 224] on button "Over" at bounding box center [353, 215] width 27 height 18
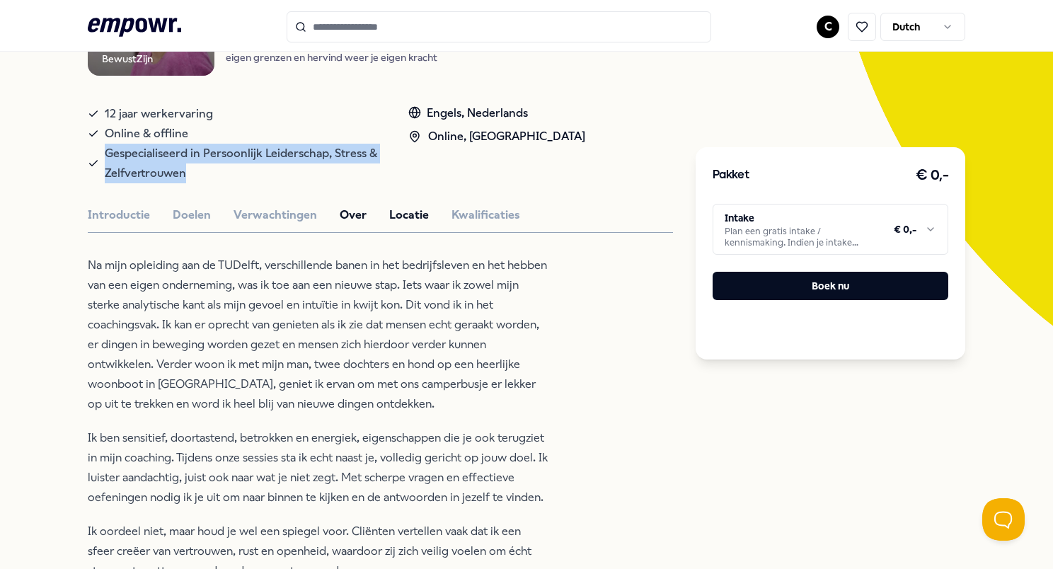
click at [389, 224] on button "Locatie" at bounding box center [409, 215] width 40 height 18
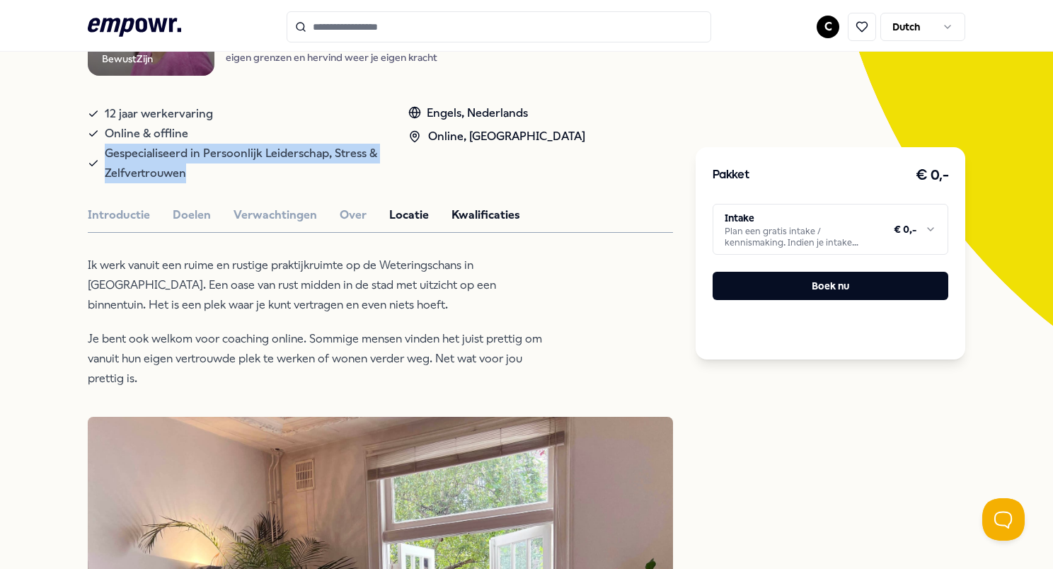
click at [469, 223] on button "Kwalificaties" at bounding box center [486, 215] width 69 height 18
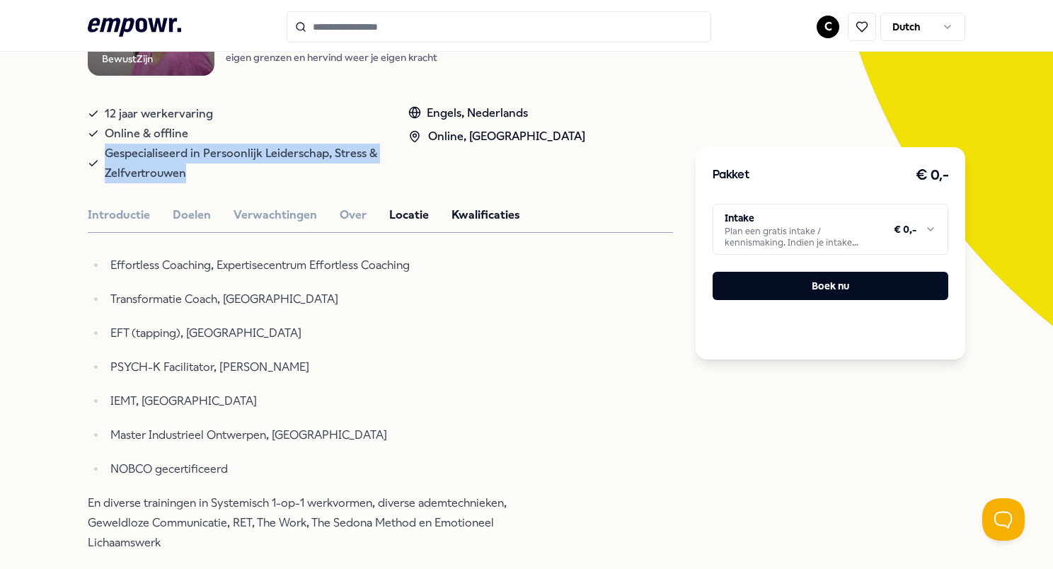
click at [408, 224] on button "Locatie" at bounding box center [409, 215] width 40 height 18
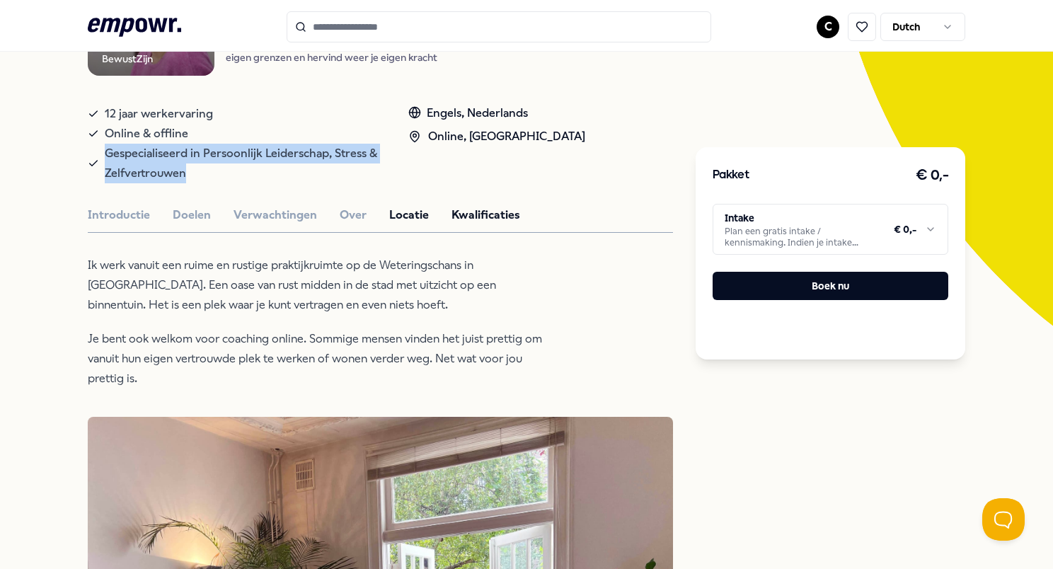
click at [464, 224] on button "Kwalificaties" at bounding box center [486, 215] width 69 height 18
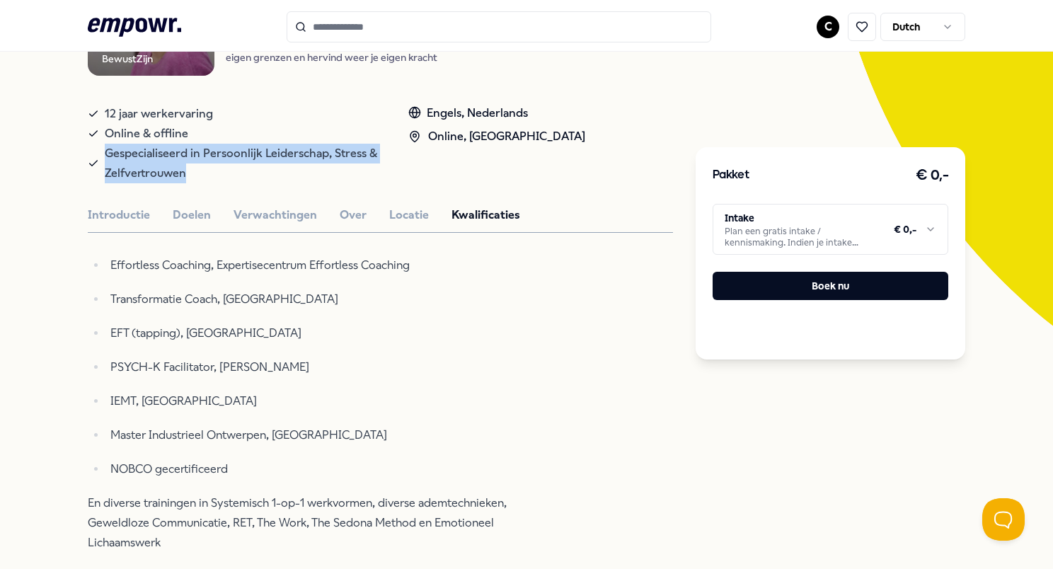
scroll to position [354, 0]
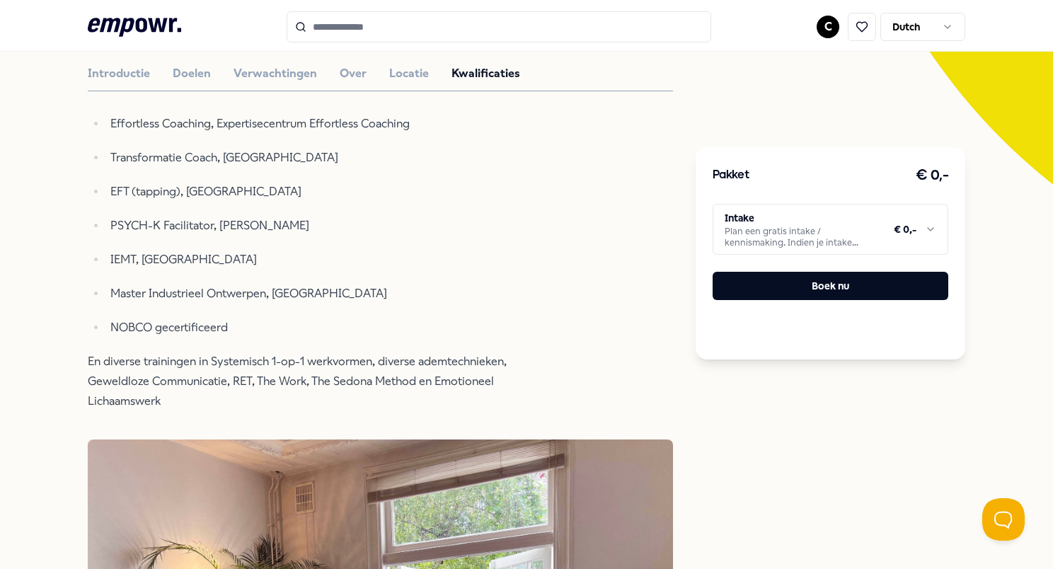
click at [177, 216] on ul "Effortless Coaching, Expertisecentrum Effortless Coaching Transformatie Coach, …" at bounding box center [318, 226] width 460 height 224
drag, startPoint x: 177, startPoint y: 216, endPoint x: 193, endPoint y: 265, distance: 52.1
click at [193, 265] on p "IEMT, [GEOGRAPHIC_DATA]" at bounding box center [328, 260] width 437 height 20
click at [204, 304] on p "Master Industrieel Ontwerpen, [GEOGRAPHIC_DATA]" at bounding box center [328, 294] width 437 height 20
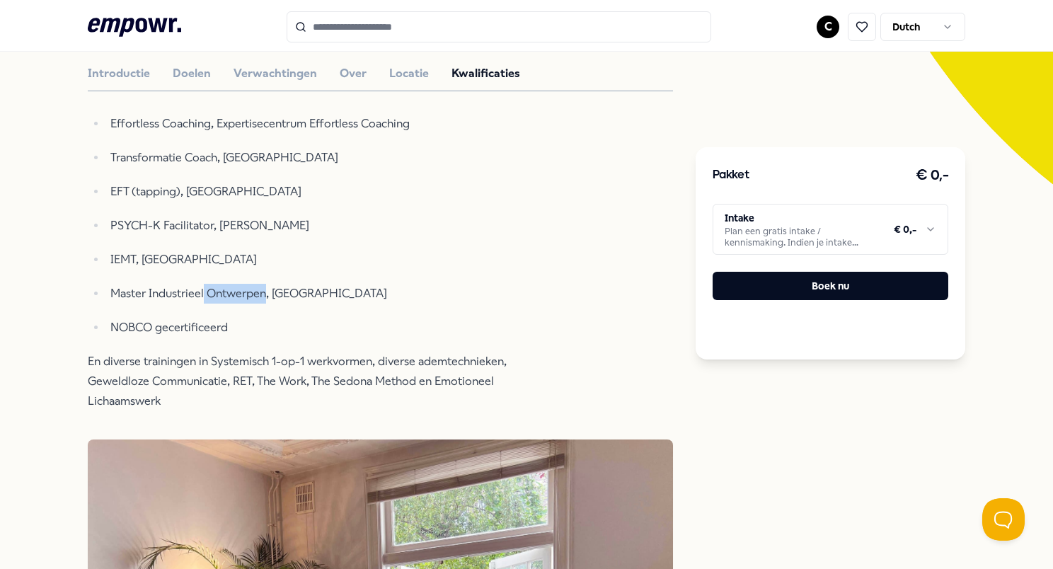
click at [205, 304] on p "Master Industrieel Ontwerpen, [GEOGRAPHIC_DATA]" at bounding box center [328, 294] width 437 height 20
drag, startPoint x: 205, startPoint y: 304, endPoint x: 219, endPoint y: 328, distance: 27.9
click at [219, 328] on p "NOBCO gecertificeerd" at bounding box center [328, 328] width 437 height 20
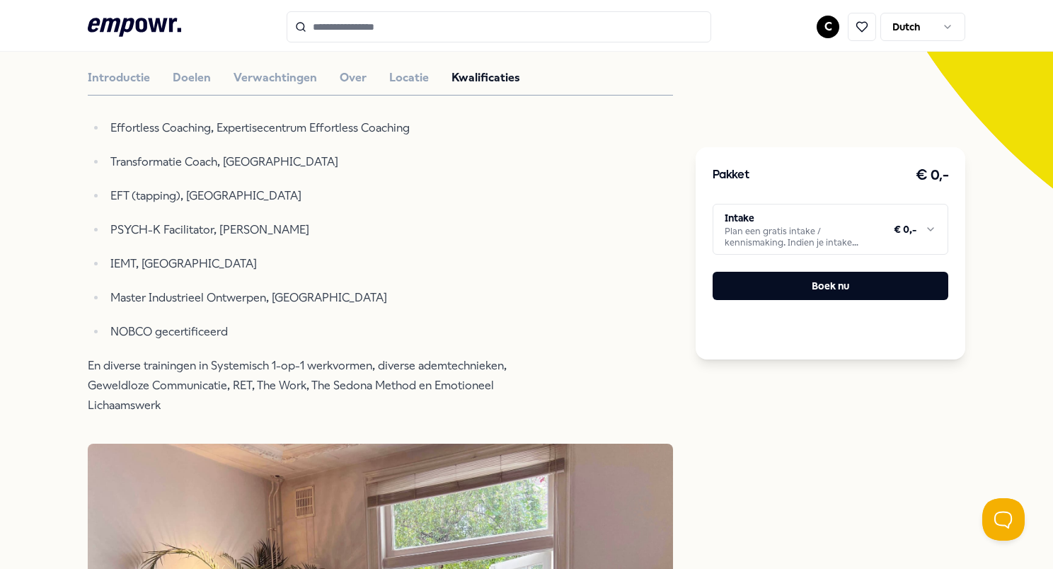
scroll to position [0, 0]
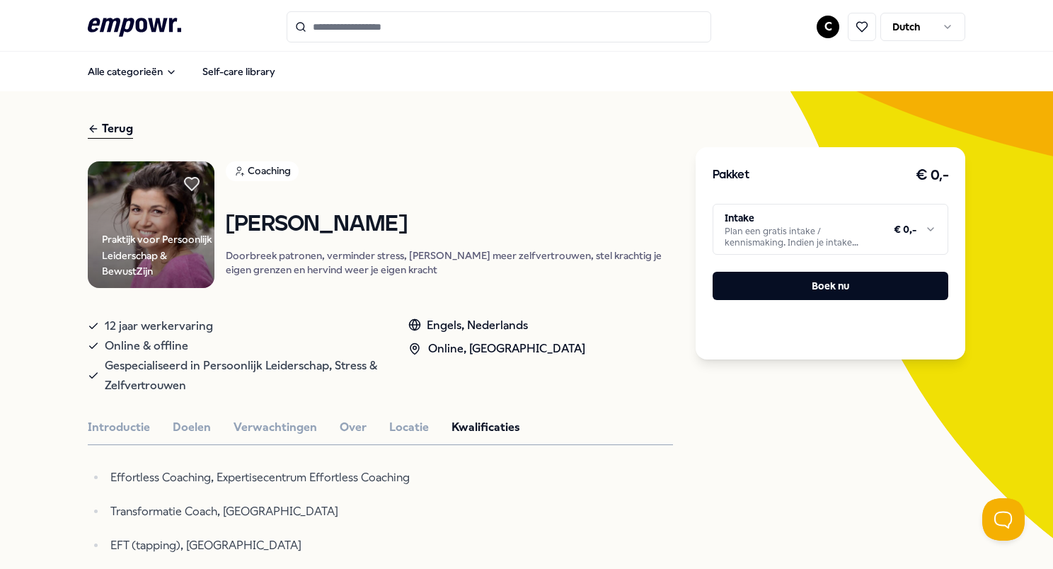
click at [266, 173] on div "Coaching" at bounding box center [262, 171] width 73 height 20
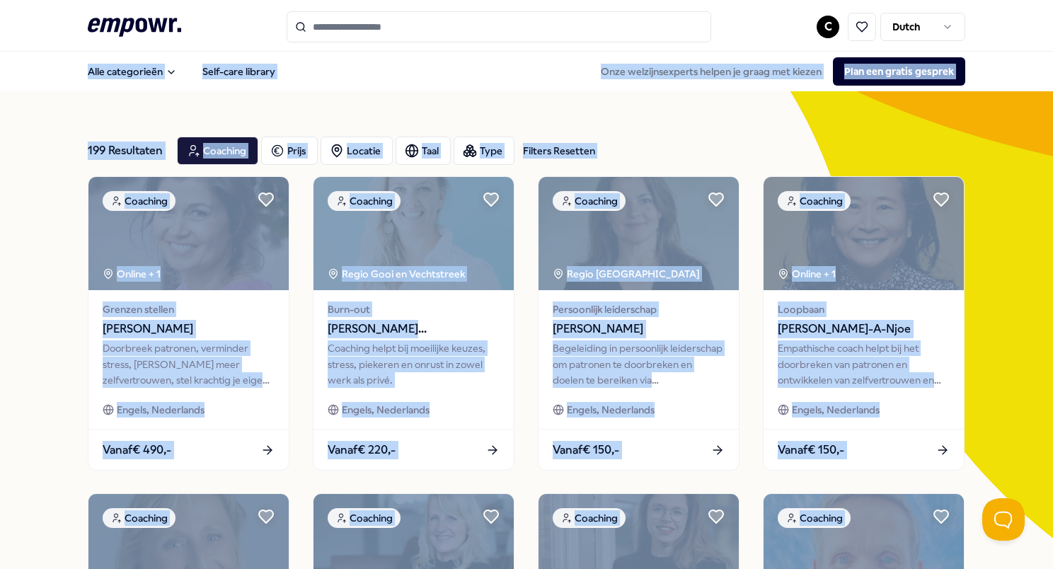
drag, startPoint x: 825, startPoint y: 141, endPoint x: 784, endPoint y: 124, distance: 44.4
click at [827, 141] on div "Coaching Prijs Locatie Taal Type Filters Resetten" at bounding box center [571, 151] width 788 height 28
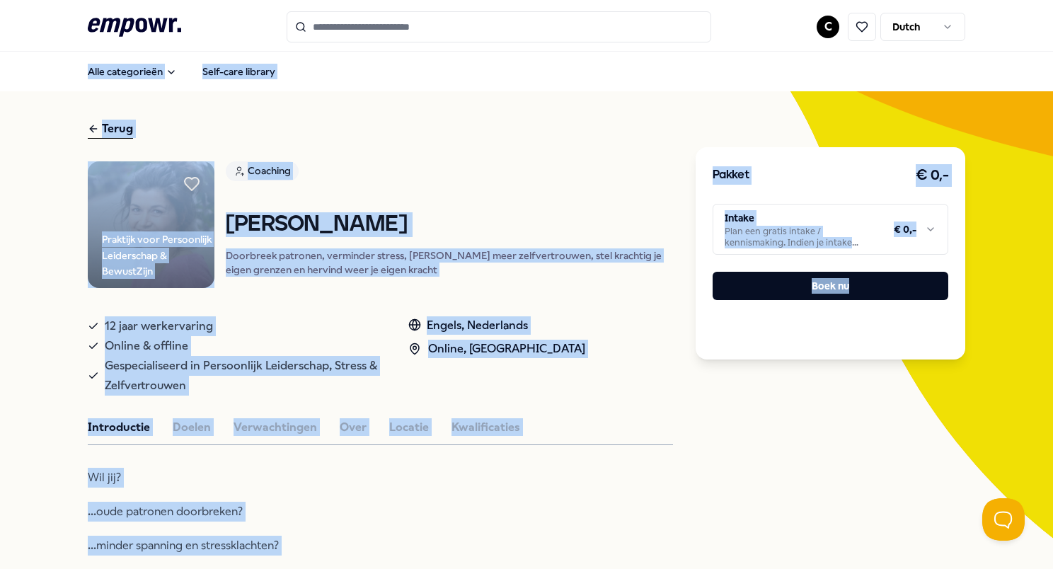
click at [556, 358] on div "Online, [GEOGRAPHIC_DATA]" at bounding box center [496, 349] width 177 height 18
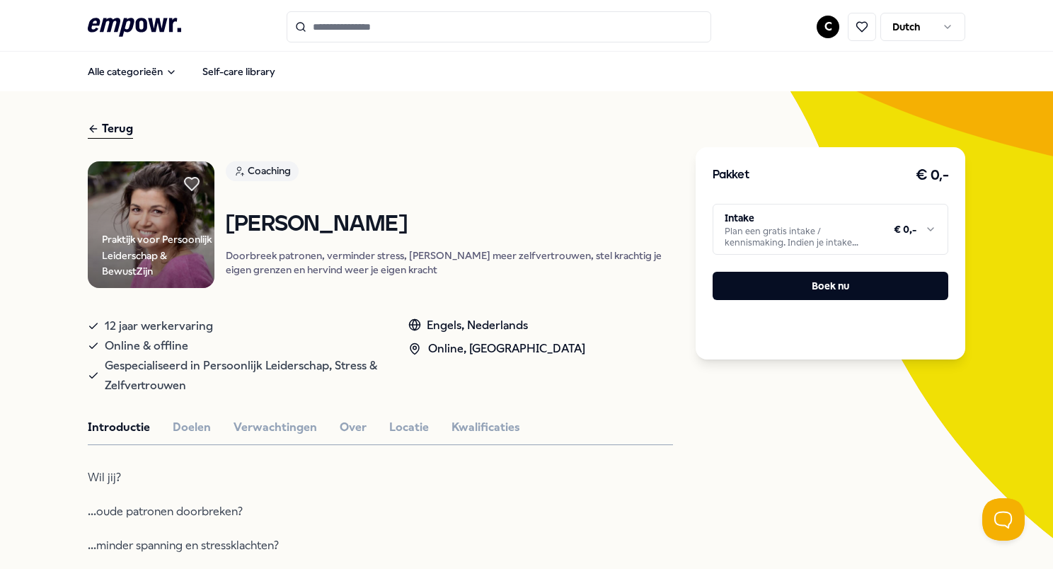
click at [391, 277] on p "Doorbreek patronen, verminder stress, [PERSON_NAME] meer zelfvertrouwen, stel k…" at bounding box center [449, 262] width 447 height 28
click at [393, 277] on p "Doorbreek patronen, verminder stress, [PERSON_NAME] meer zelfvertrouwen, stel k…" at bounding box center [449, 262] width 447 height 28
click at [394, 277] on p "Doorbreek patronen, verminder stress, [PERSON_NAME] meer zelfvertrouwen, stel k…" at bounding box center [449, 262] width 447 height 28
click at [326, 277] on p "Doorbreek patronen, verminder stress, [PERSON_NAME] meer zelfvertrouwen, stel k…" at bounding box center [449, 262] width 447 height 28
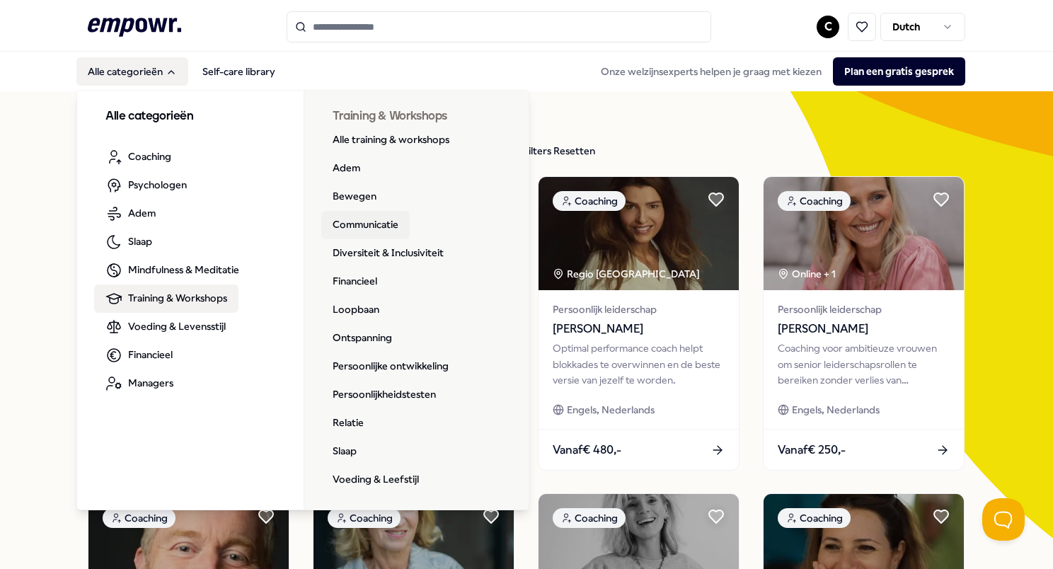
click at [360, 226] on link "Communicatie" at bounding box center [365, 225] width 88 height 28
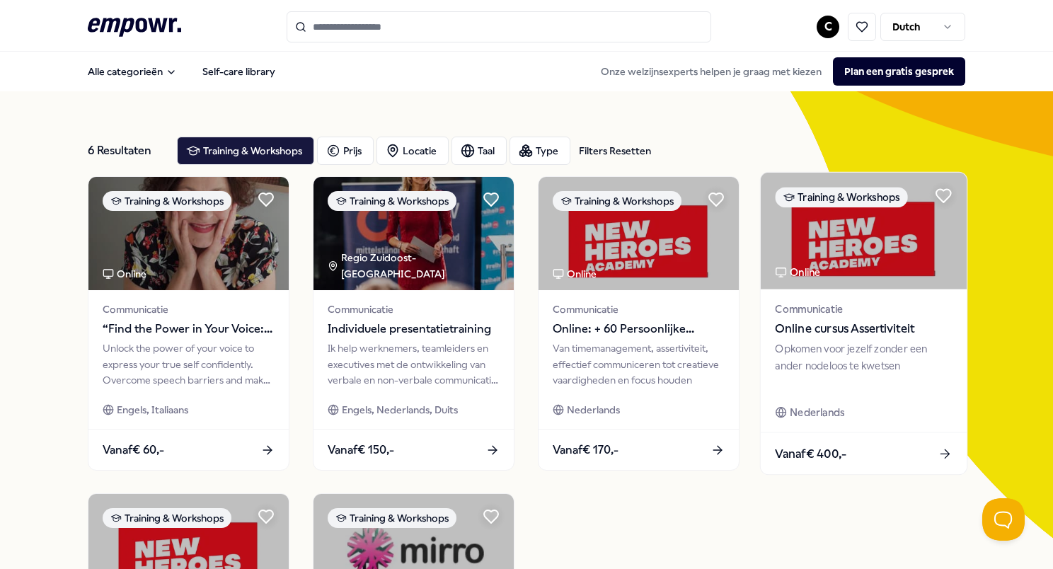
click at [918, 313] on span "Communicatie" at bounding box center [863, 309] width 177 height 16
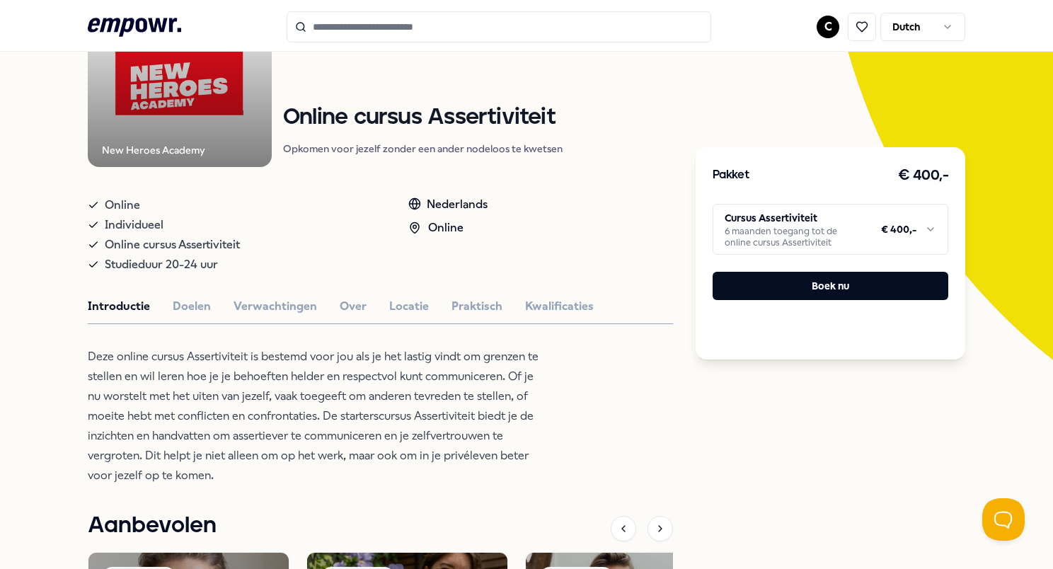
scroll to position [212, 0]
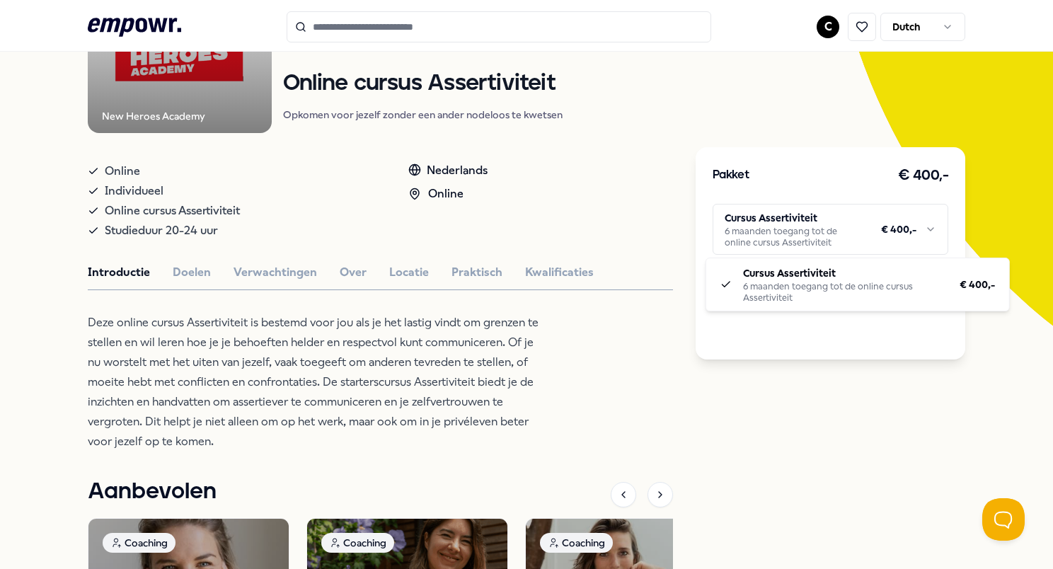
click at [915, 231] on html ".empowr-logo_svg__cls-1{fill:#03032f} C Dutch Alle categorieën Self-care librar…" at bounding box center [526, 284] width 1053 height 569
click at [915, 232] on html ".empowr-logo_svg__cls-1{fill:#03032f} C Dutch Alle categorieën Self-care librar…" at bounding box center [526, 284] width 1053 height 569
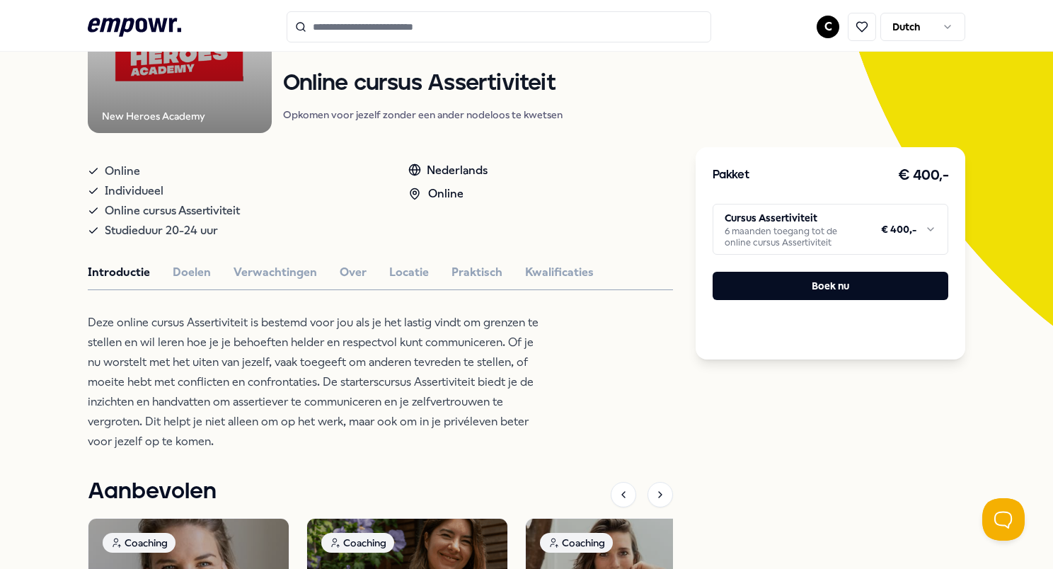
click at [861, 368] on div "Pakket € 400,- Cursus Assertiviteit 6 maanden toegang tot de online cursus Asse…" at bounding box center [831, 367] width 270 height 920
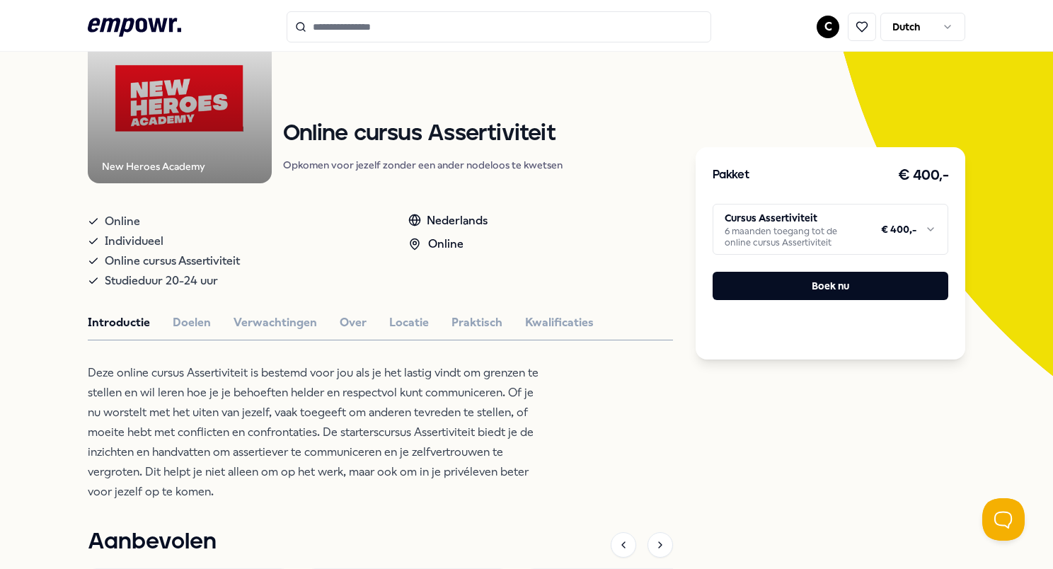
scroll to position [0, 0]
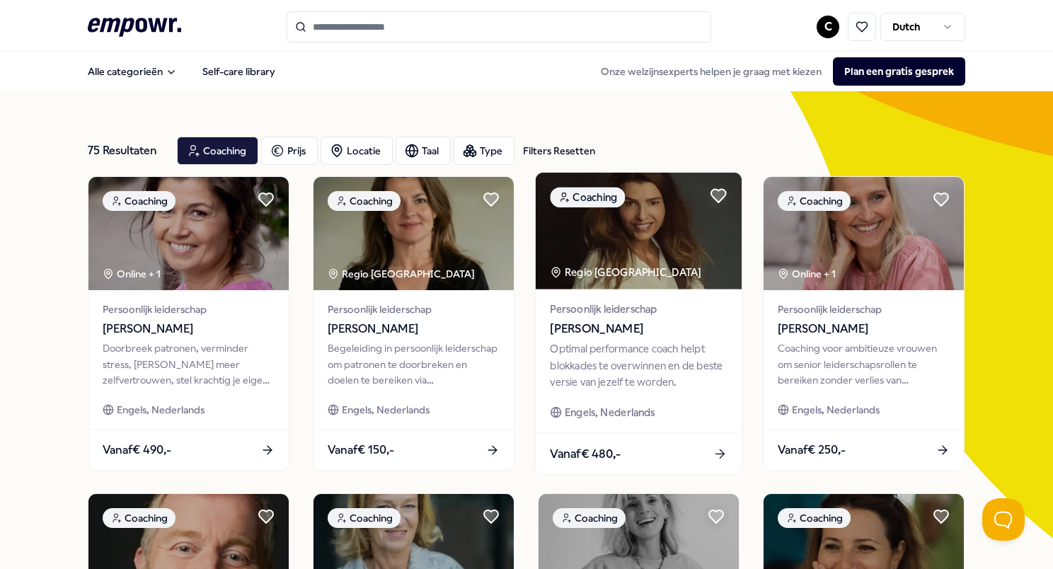
click at [572, 326] on span "[PERSON_NAME]" at bounding box center [638, 329] width 177 height 18
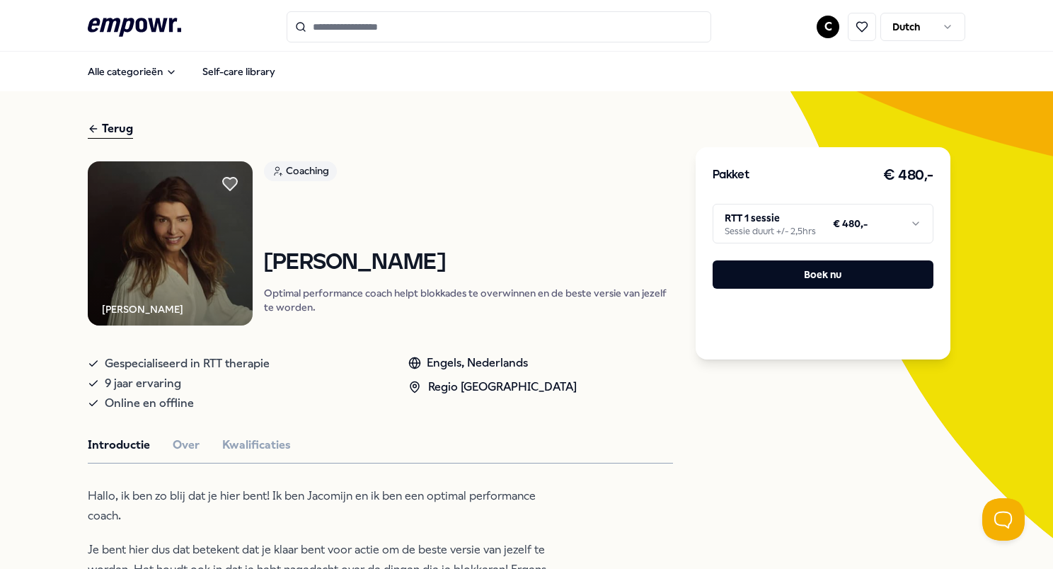
click at [748, 239] on body ".empowr-logo_svg__cls-1{fill:#03032f} C Dutch Alle categorieën Self-care librar…" at bounding box center [526, 284] width 1053 height 569
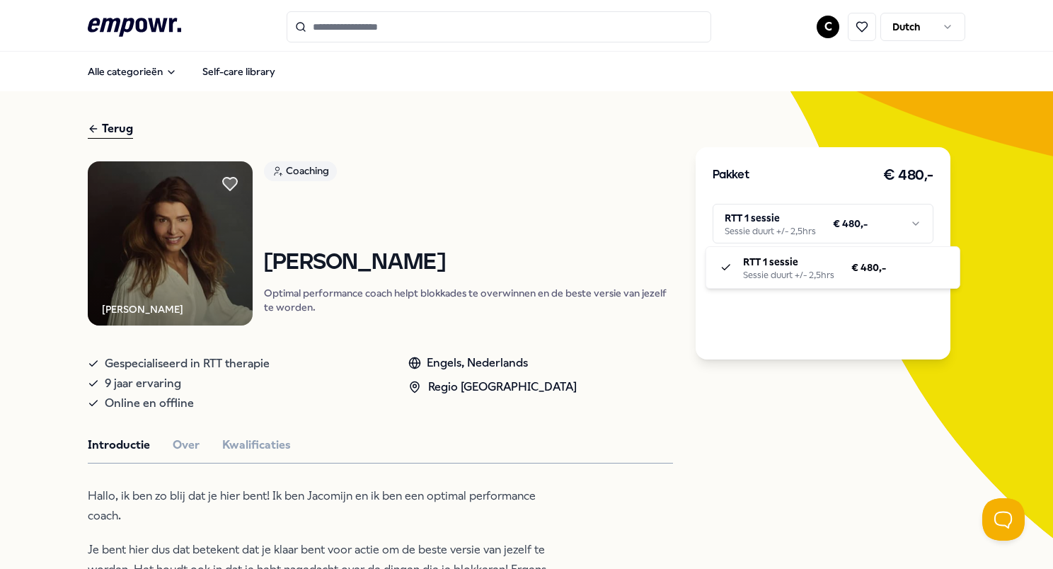
click at [763, 232] on html ".empowr-logo_svg__cls-1{fill:#03032f} C Dutch Alle categorieën Self-care librar…" at bounding box center [526, 284] width 1053 height 569
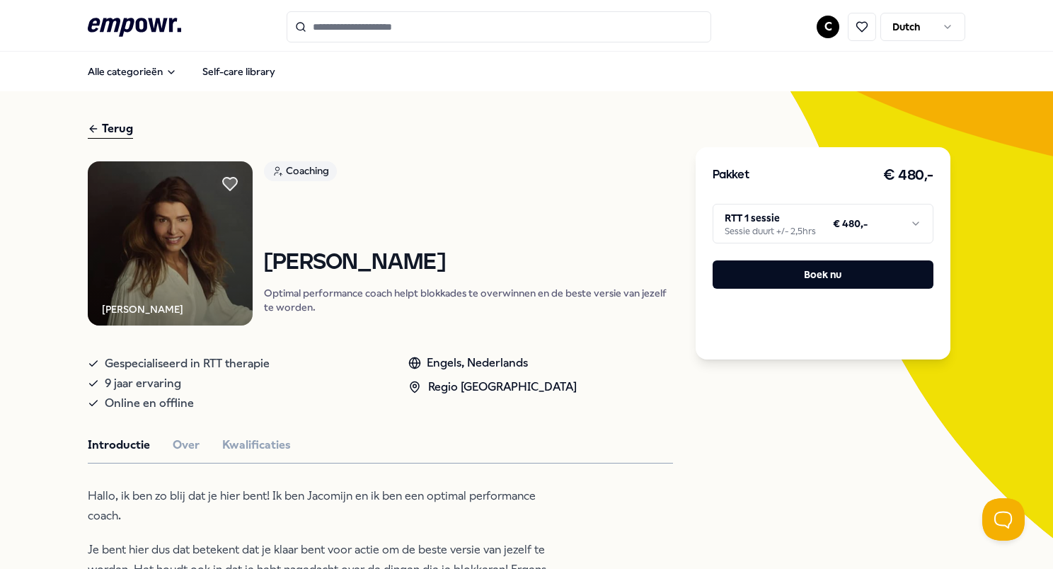
click at [763, 232] on html ".empowr-logo_svg__cls-1{fill:#03032f} C Dutch Alle categorieën Self-care librar…" at bounding box center [526, 284] width 1053 height 569
click at [764, 232] on html ".empowr-logo_svg__cls-1{fill:#03032f} C Dutch Alle categorieën Self-care librar…" at bounding box center [526, 284] width 1053 height 569
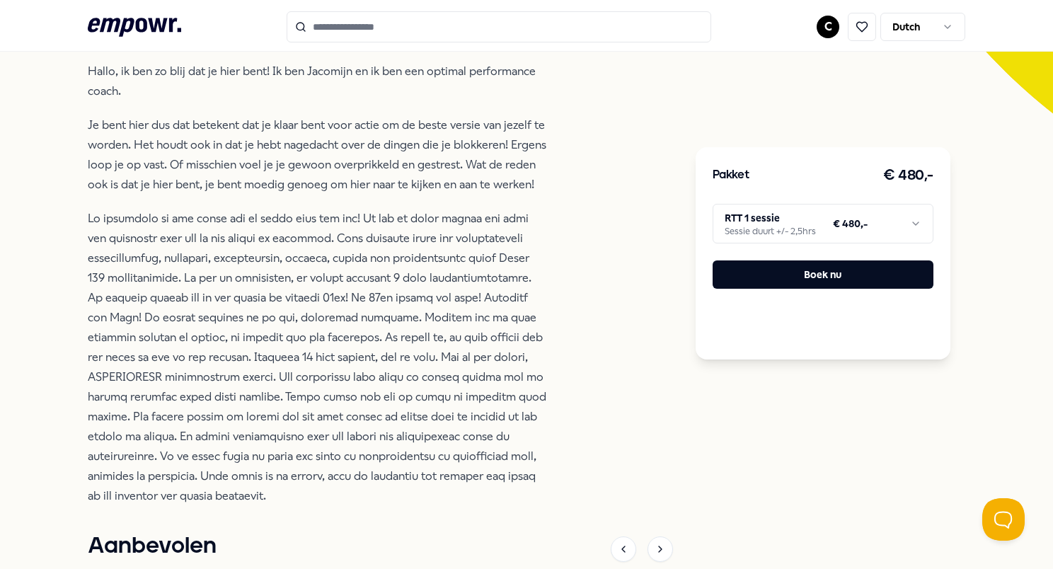
scroll to position [354, 0]
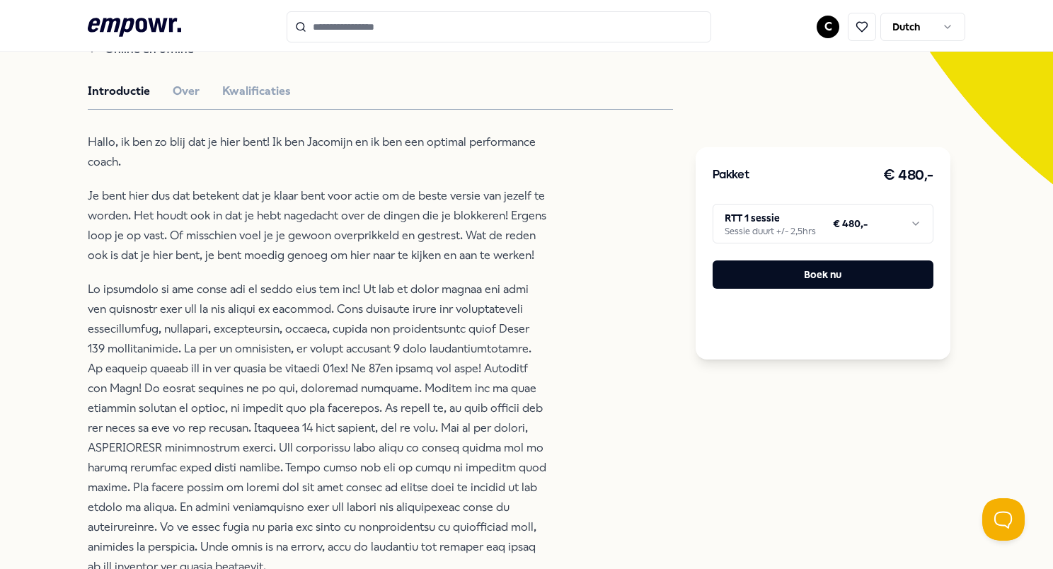
click at [245, 143] on p "Hallo, ik ben zo blij dat je hier bent! Ik ben Jacomijn en ik ben een optimal p…" at bounding box center [318, 152] width 460 height 40
drag, startPoint x: 245, startPoint y: 143, endPoint x: 245, endPoint y: 214, distance: 71.5
click at [245, 214] on p "Je bent hier dus dat betekent dat je klaar bent voor actie om de beste versie v…" at bounding box center [318, 225] width 460 height 79
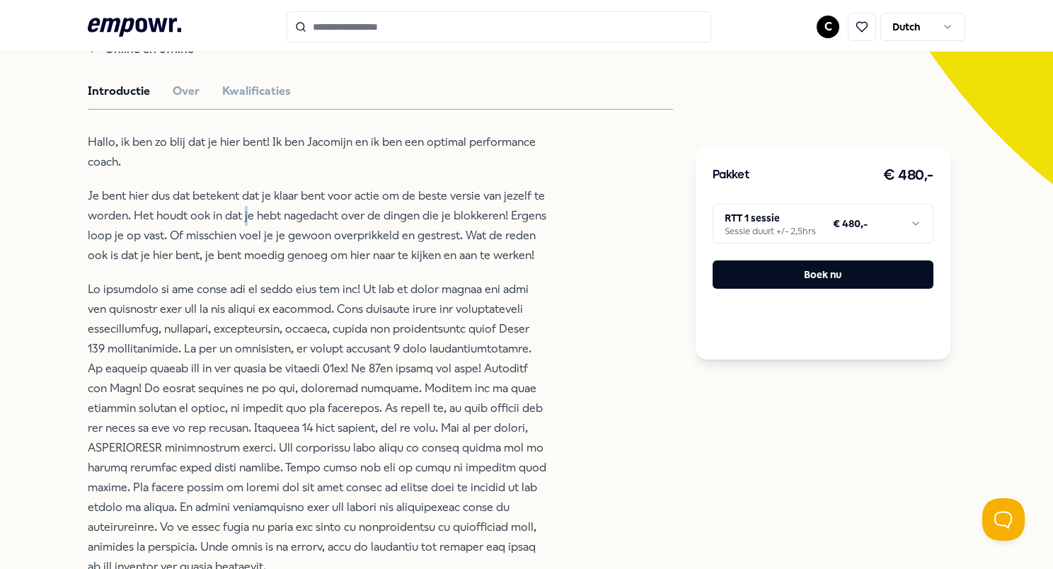
click at [245, 214] on p "Je bent hier dus dat betekent dat je klaar bent voor actie om de beste versie v…" at bounding box center [318, 225] width 460 height 79
click at [238, 215] on p "Je bent hier dus dat betekent dat je klaar bent voor actie om de beste versie v…" at bounding box center [318, 225] width 460 height 79
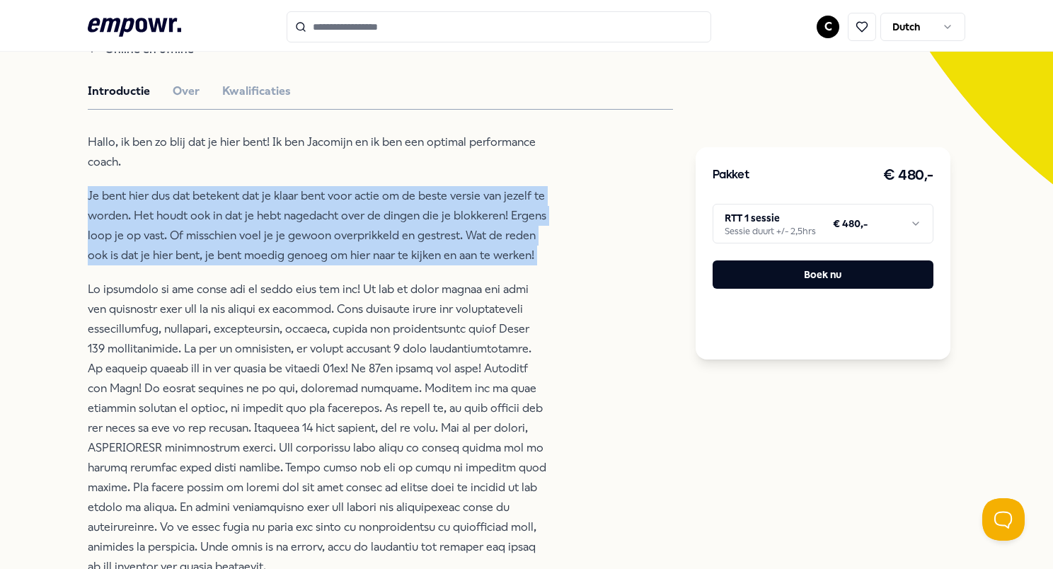
click at [238, 215] on p "Je bent hier dus dat betekent dat je klaar bent voor actie om de beste versie v…" at bounding box center [318, 225] width 460 height 79
drag, startPoint x: 238, startPoint y: 215, endPoint x: 239, endPoint y: 225, distance: 9.9
click at [239, 225] on p "Je bent hier dus dat betekent dat je klaar bent voor actie om de beste versie v…" at bounding box center [318, 225] width 460 height 79
drag, startPoint x: 239, startPoint y: 225, endPoint x: 243, endPoint y: 240, distance: 15.7
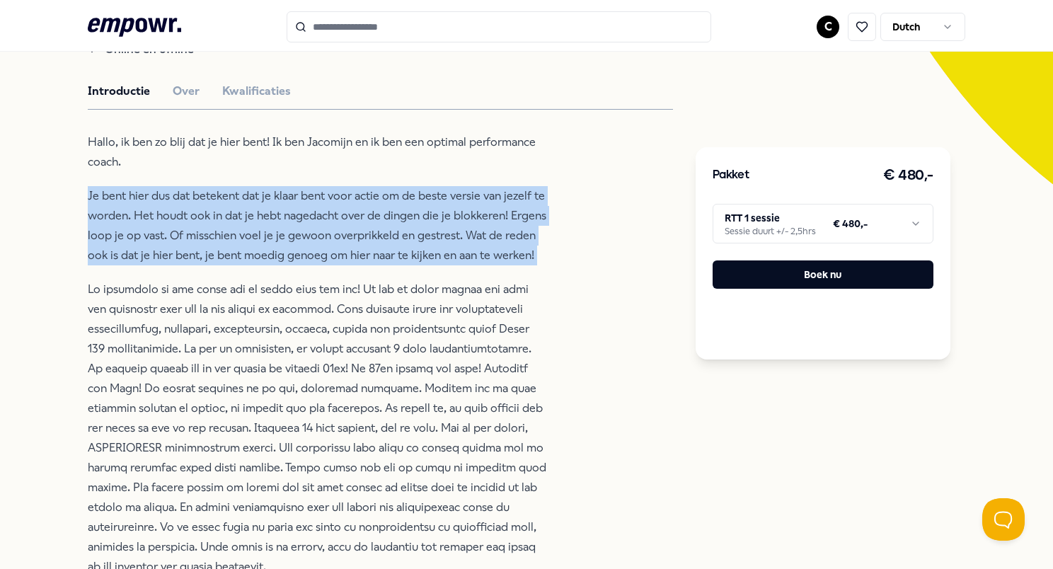
click at [243, 240] on p "Je bent hier dus dat betekent dat je klaar bent voor actie om de beste versie v…" at bounding box center [318, 225] width 460 height 79
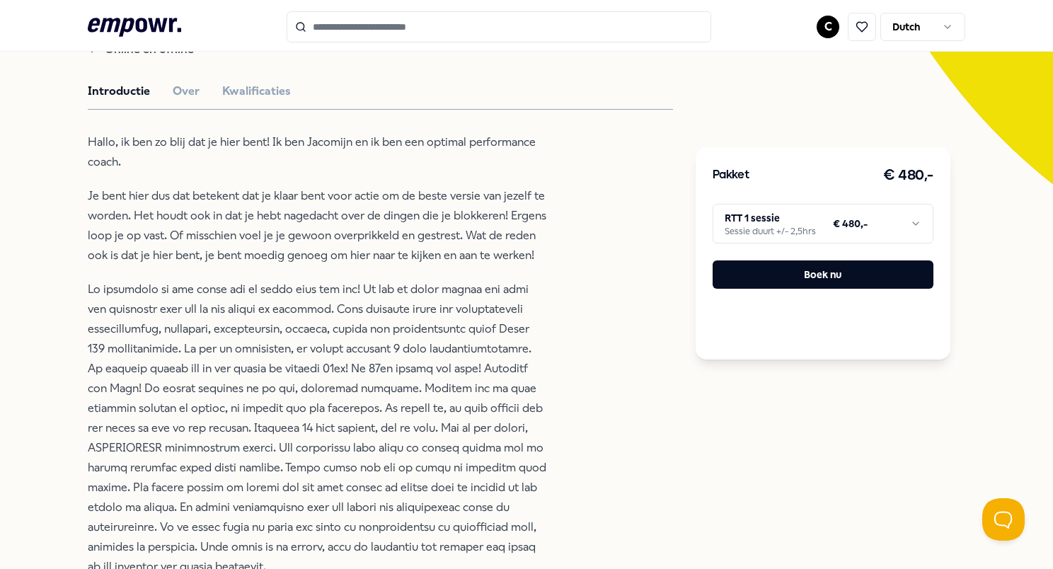
click at [247, 235] on p "Je bent hier dus dat betekent dat je klaar bent voor actie om de beste versie v…" at bounding box center [318, 225] width 460 height 79
drag, startPoint x: 247, startPoint y: 235, endPoint x: 245, endPoint y: 261, distance: 26.3
click at [245, 261] on p "Je bent hier dus dat betekent dat je klaar bent voor actie om de beste versie v…" at bounding box center [318, 225] width 460 height 79
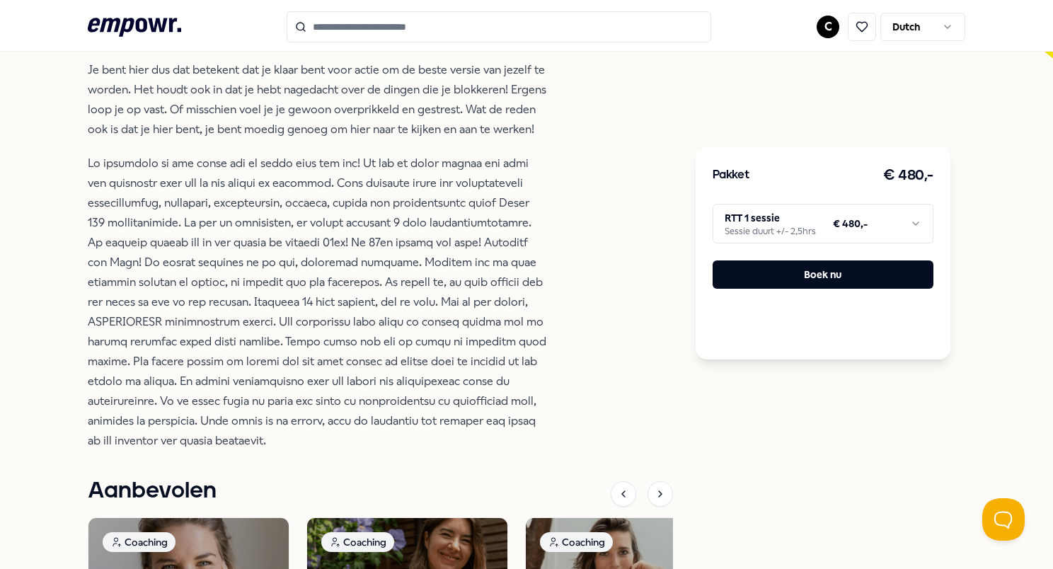
scroll to position [495, 0]
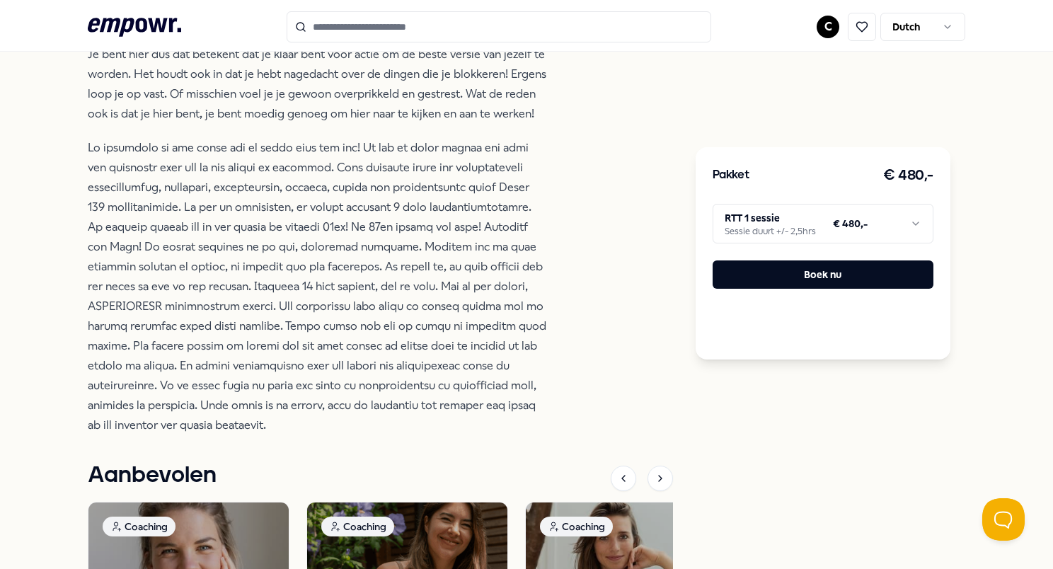
click at [246, 258] on p at bounding box center [318, 286] width 460 height 297
click at [247, 257] on p at bounding box center [318, 286] width 460 height 297
click at [252, 282] on p at bounding box center [318, 286] width 460 height 297
click at [252, 281] on p at bounding box center [318, 286] width 460 height 297
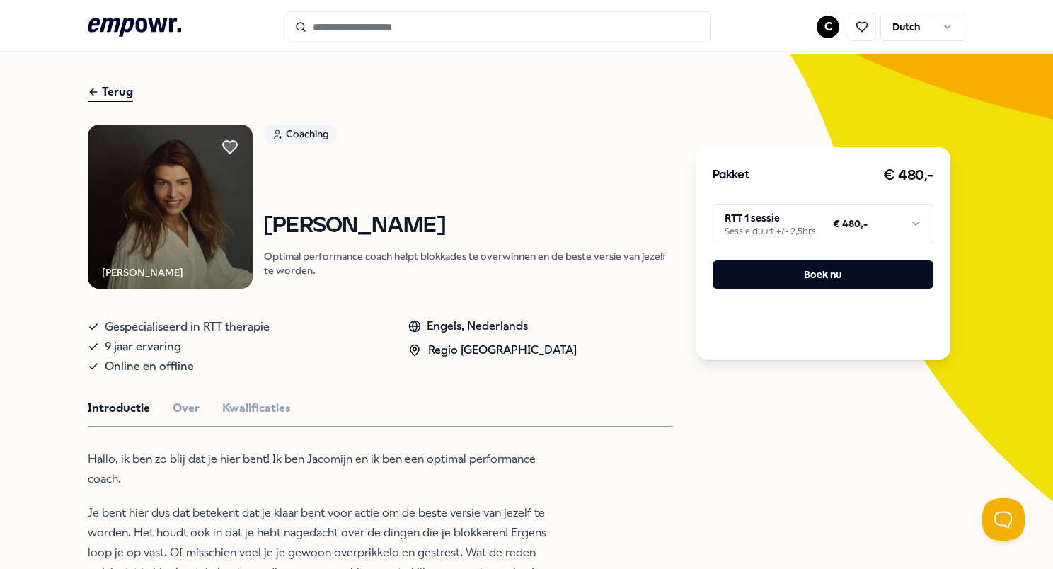
scroll to position [0, 0]
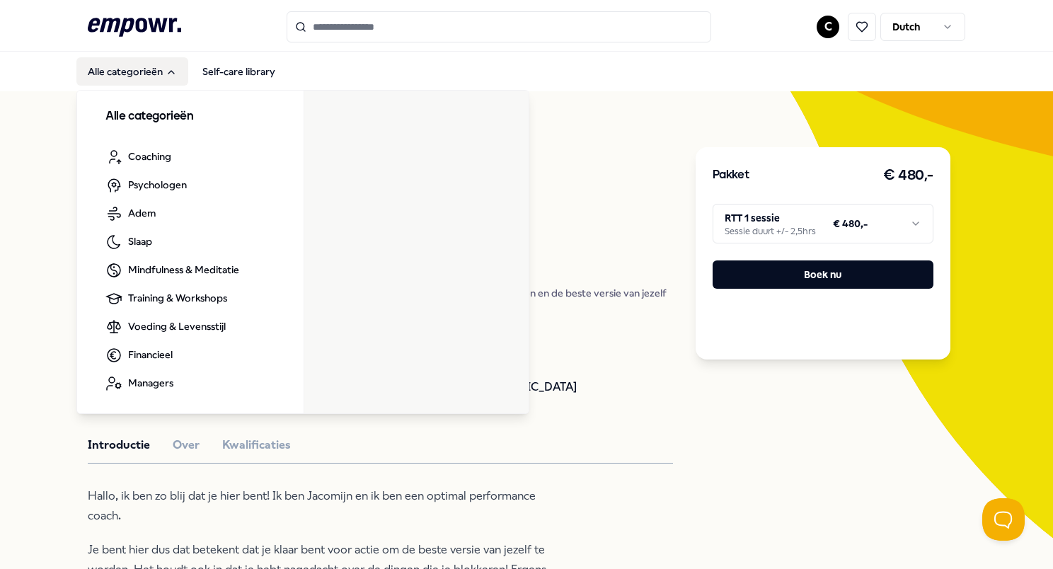
click at [141, 78] on button "Alle categorieën" at bounding box center [132, 71] width 112 height 28
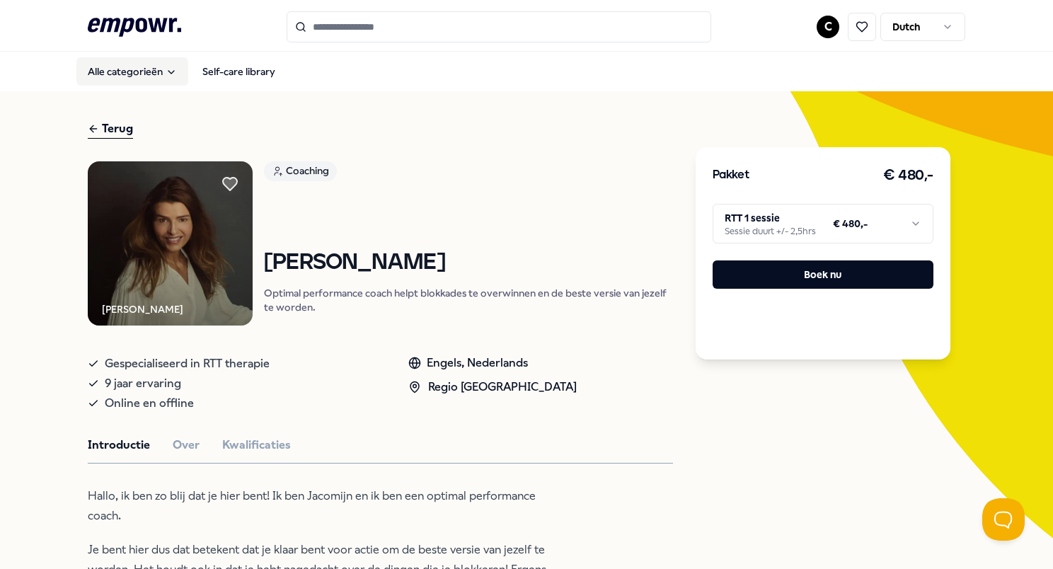
click at [144, 70] on button "Alle categorieën" at bounding box center [132, 71] width 112 height 28
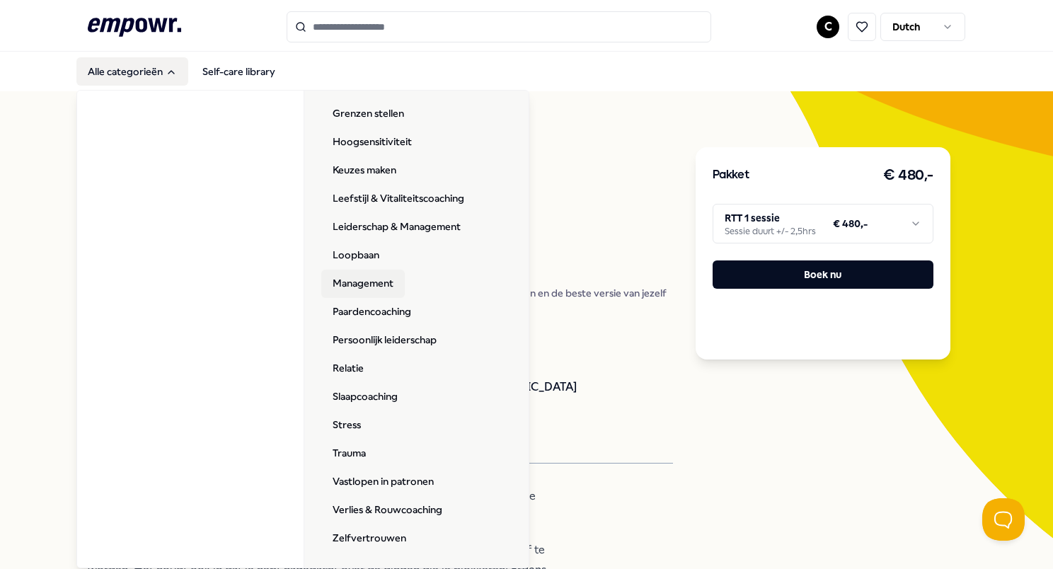
scroll to position [71, 0]
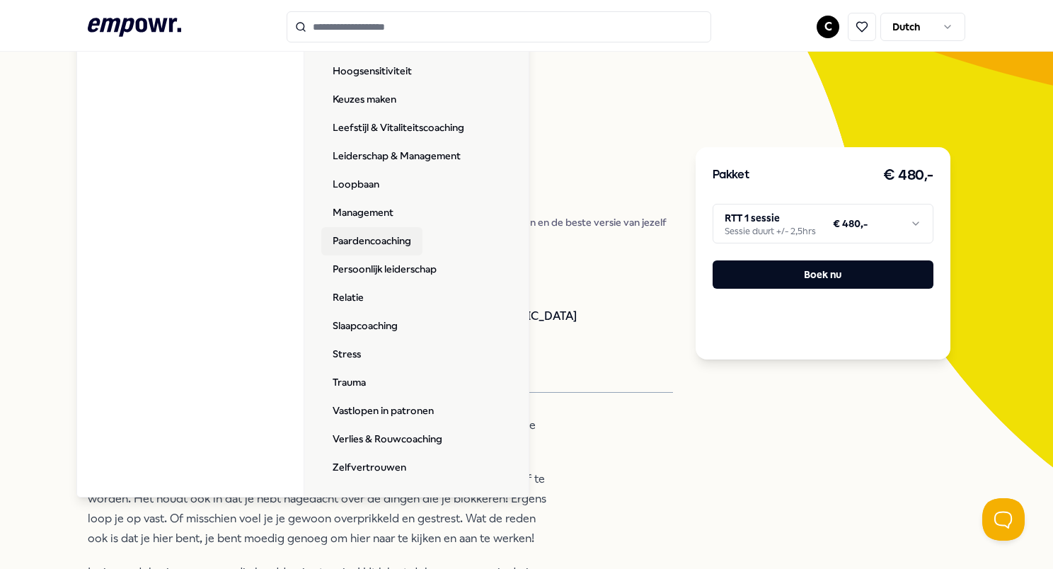
click at [359, 246] on link "Paardencoaching" at bounding box center [371, 241] width 101 height 28
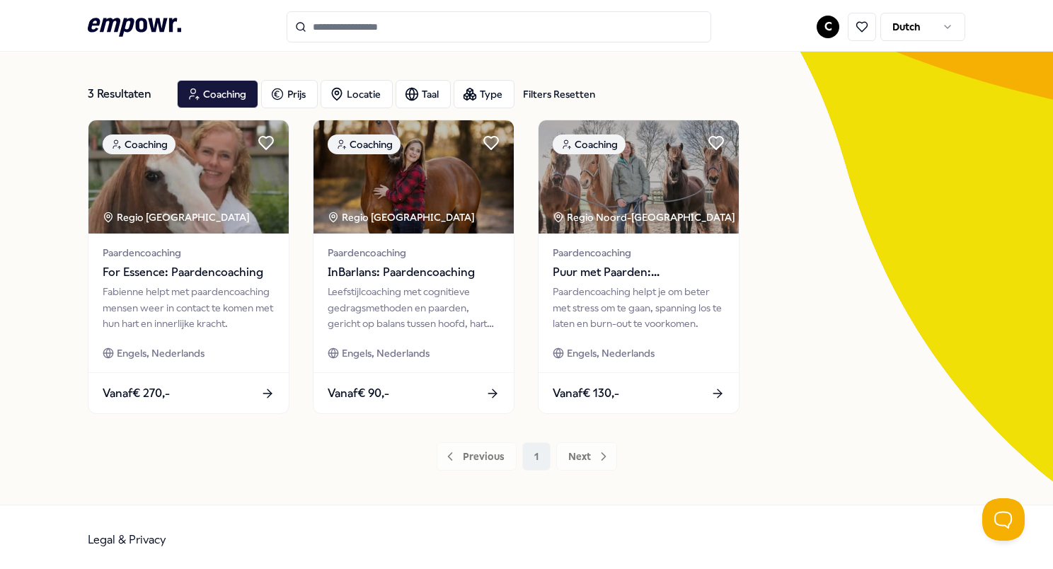
click at [151, 19] on icon ".empowr-logo_svg__cls-1{fill:#03032f}" at bounding box center [134, 27] width 93 height 26
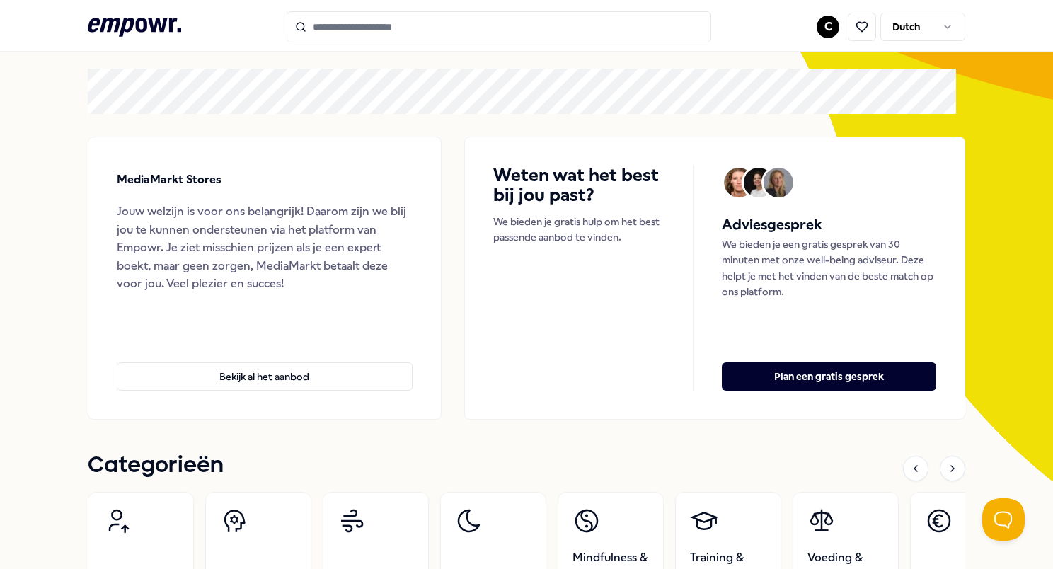
click at [335, 29] on input "Search for products, categories or subcategories" at bounding box center [499, 26] width 425 height 31
click at [924, 37] on body ".empowr-logo_svg__cls-1{fill:#03032f} C Dutch Alle categorieën Self-care librar…" at bounding box center [526, 284] width 1053 height 569
click at [926, 28] on html ".empowr-logo_svg__cls-1{fill:#03032f} C Dutch Alle categorieën Self-care librar…" at bounding box center [526, 284] width 1053 height 569
click at [621, 180] on h4 "Weten wat het best bij jou past?" at bounding box center [578, 186] width 171 height 40
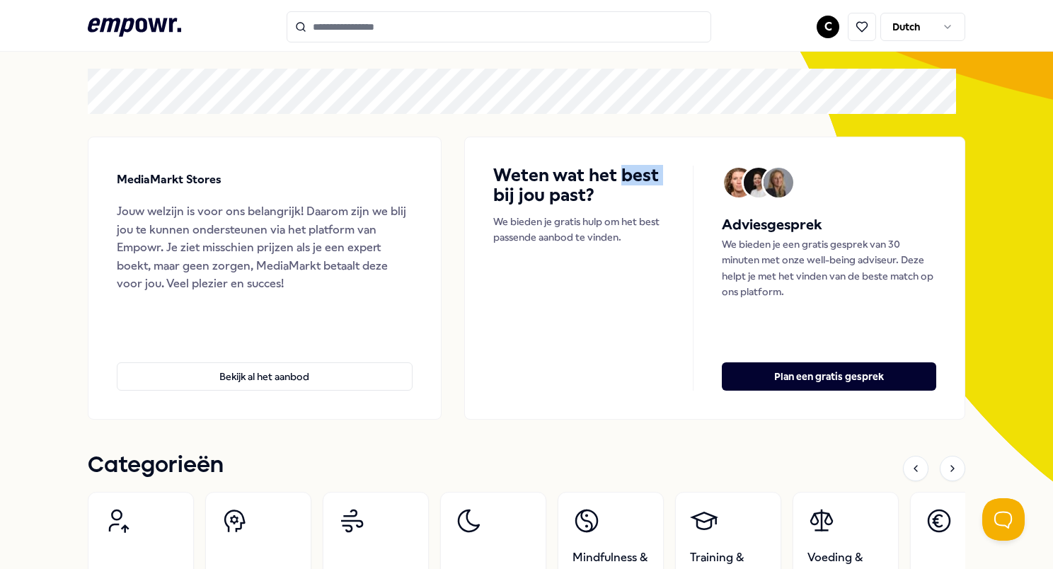
click at [621, 180] on h4 "Weten wat het best bij jou past?" at bounding box center [578, 186] width 171 height 40
drag, startPoint x: 621, startPoint y: 180, endPoint x: 679, endPoint y: 368, distance: 197.0
click at [679, 368] on div "Weten wat het best bij jou past? We bieden je gratis hulp om het best passende …" at bounding box center [593, 278] width 200 height 225
